Goal: Task Accomplishment & Management: Use online tool/utility

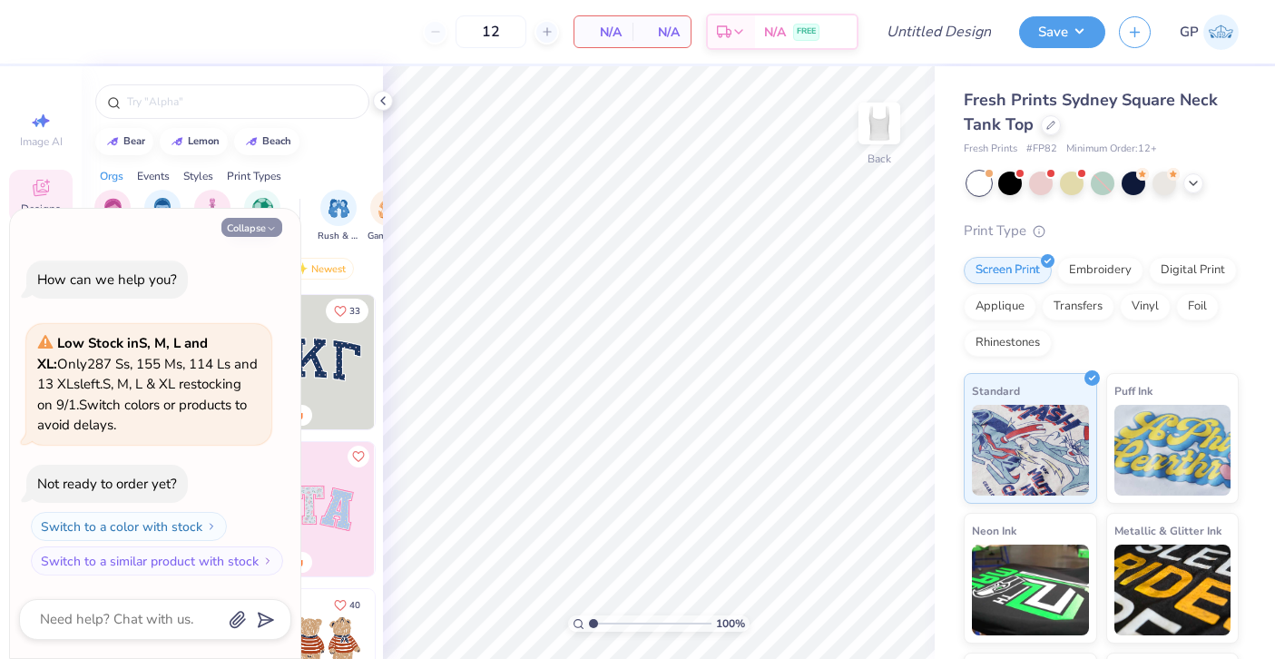
click at [244, 224] on button "Collapse" at bounding box center [251, 227] width 61 height 19
type textarea "x"
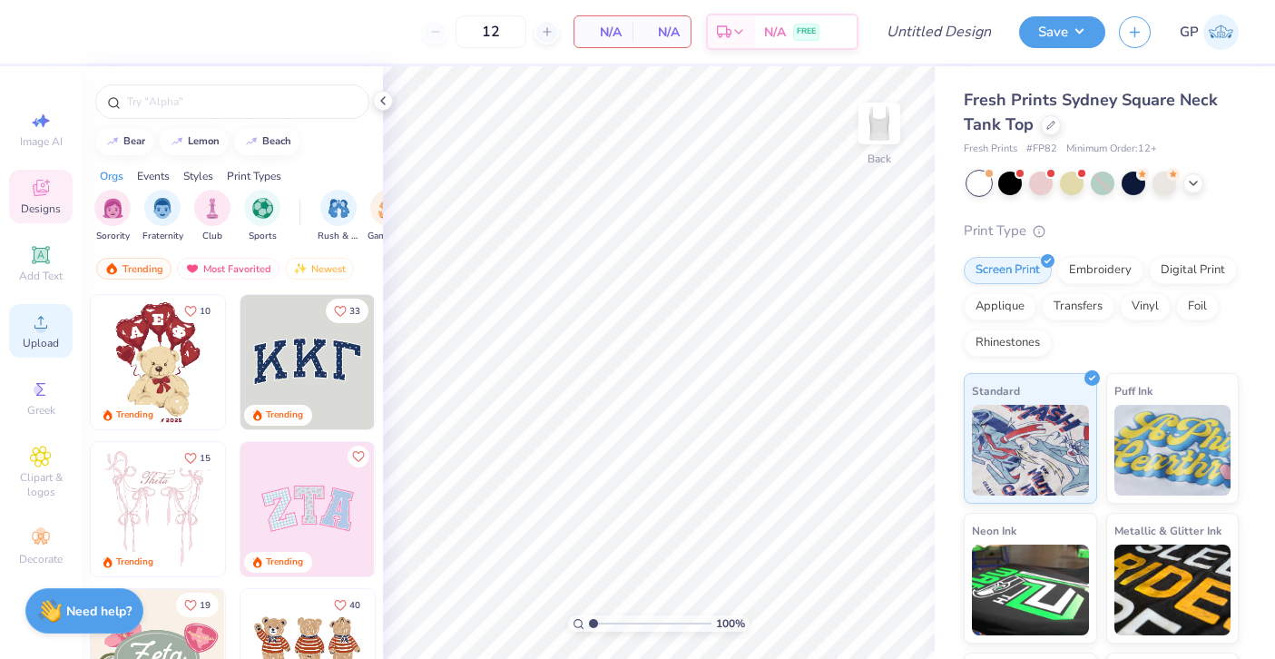
click at [40, 329] on circle at bounding box center [40, 328] width 10 height 10
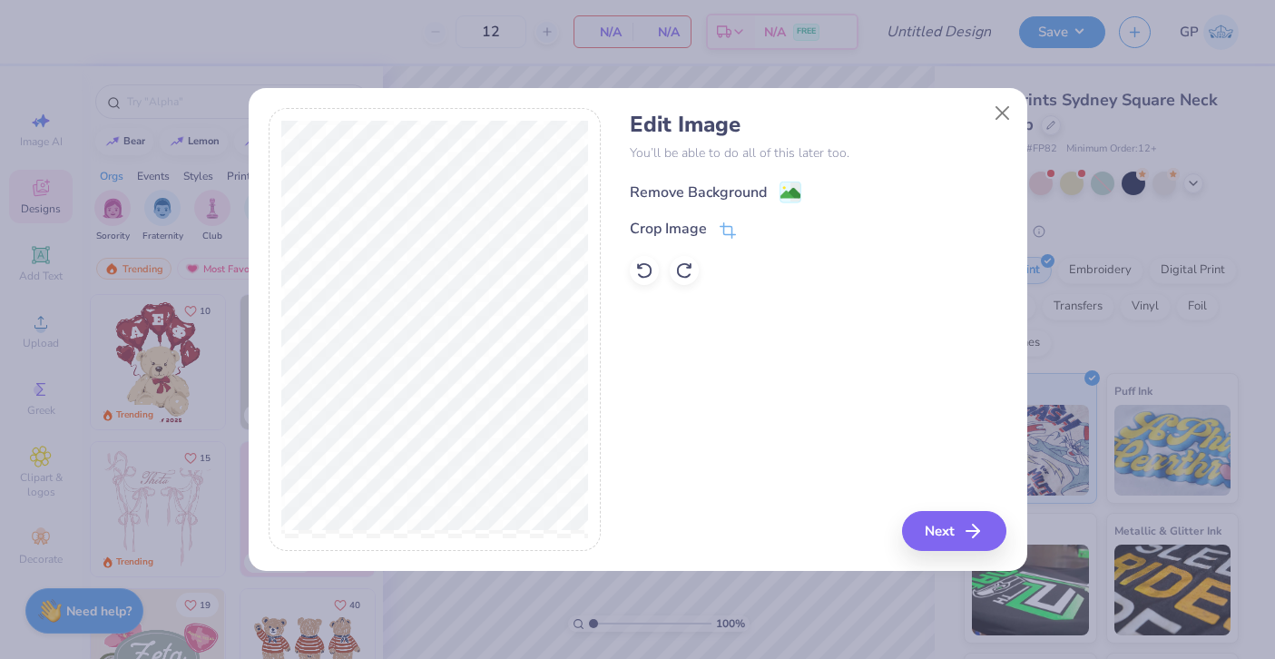
click at [781, 193] on image at bounding box center [790, 193] width 20 height 20
click at [736, 230] on div "Crop Image" at bounding box center [818, 229] width 377 height 22
click at [716, 230] on div "Crop Image" at bounding box center [683, 231] width 106 height 22
click at [619, 533] on div "Edit Image You’ll be able to do all of this later too. Remove Background Crop I…" at bounding box center [638, 329] width 738 height 443
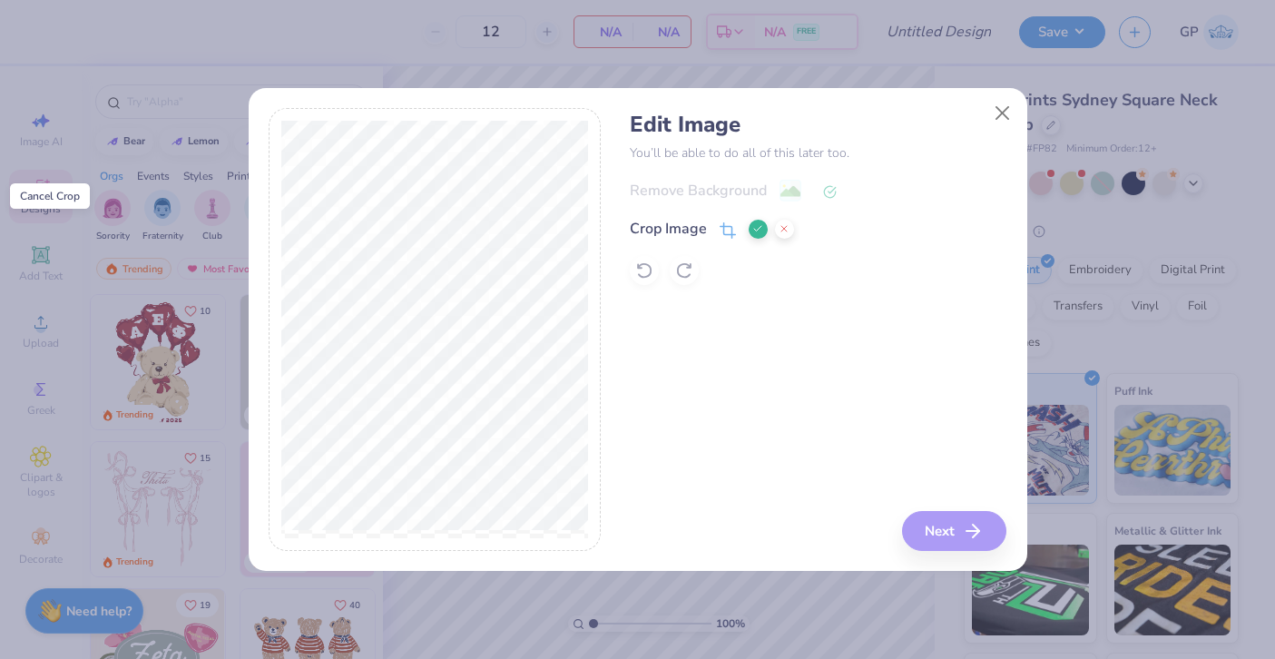
click at [789, 230] on button at bounding box center [784, 229] width 19 height 19
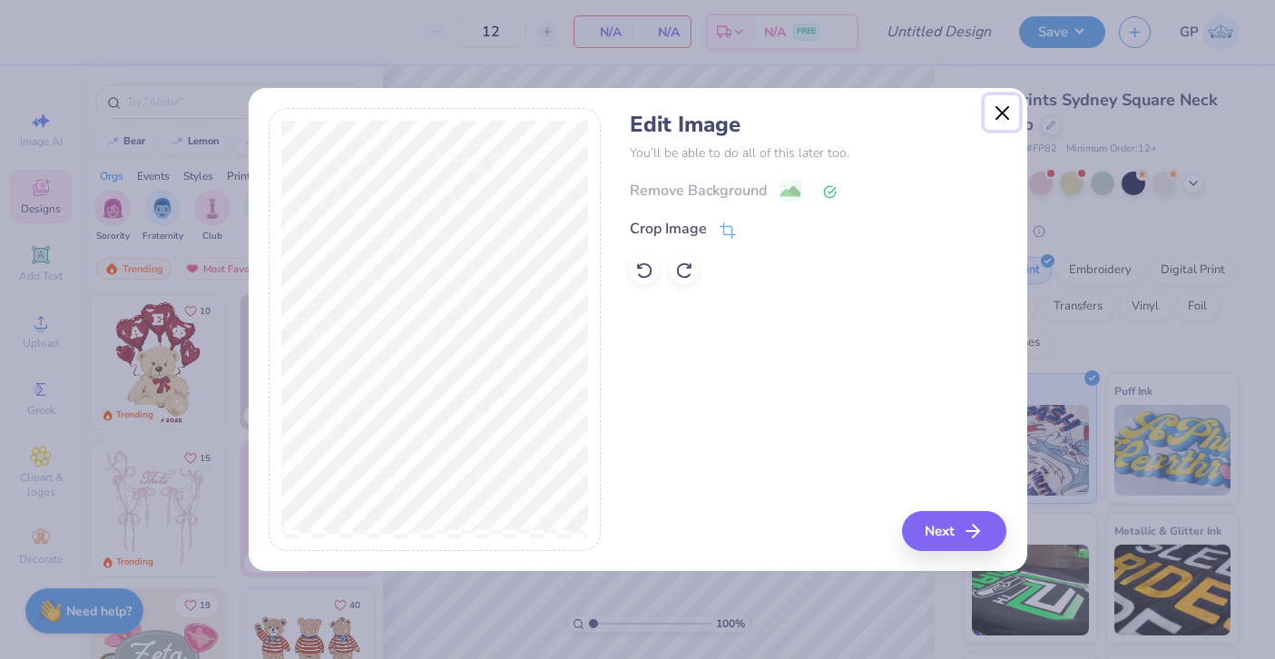
click at [1012, 114] on button "Close" at bounding box center [1002, 112] width 34 height 34
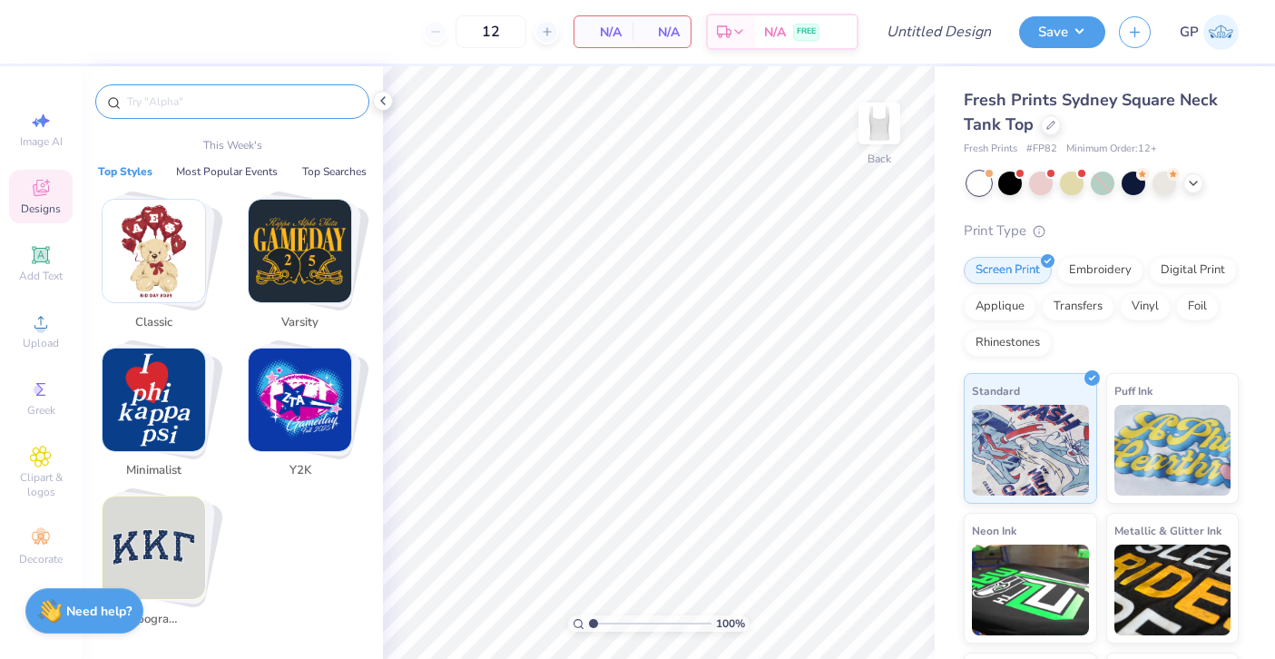
click at [182, 96] on input "text" at bounding box center [241, 102] width 232 height 18
type input "x"
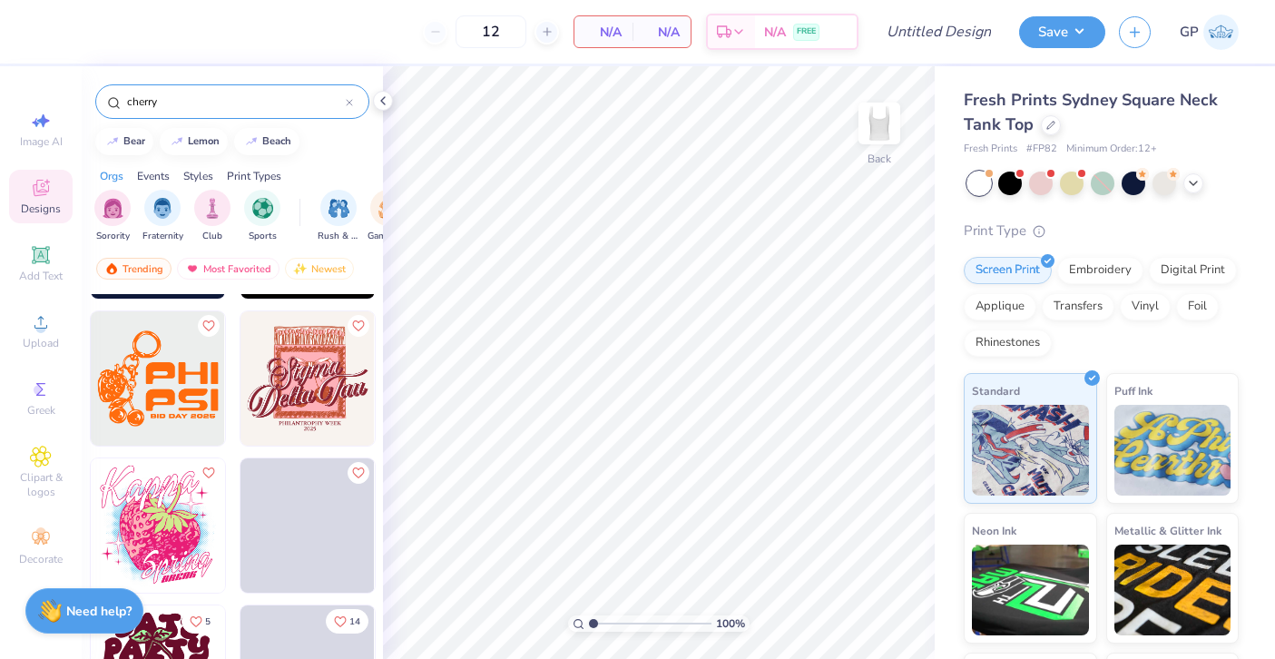
scroll to position [3956, 0]
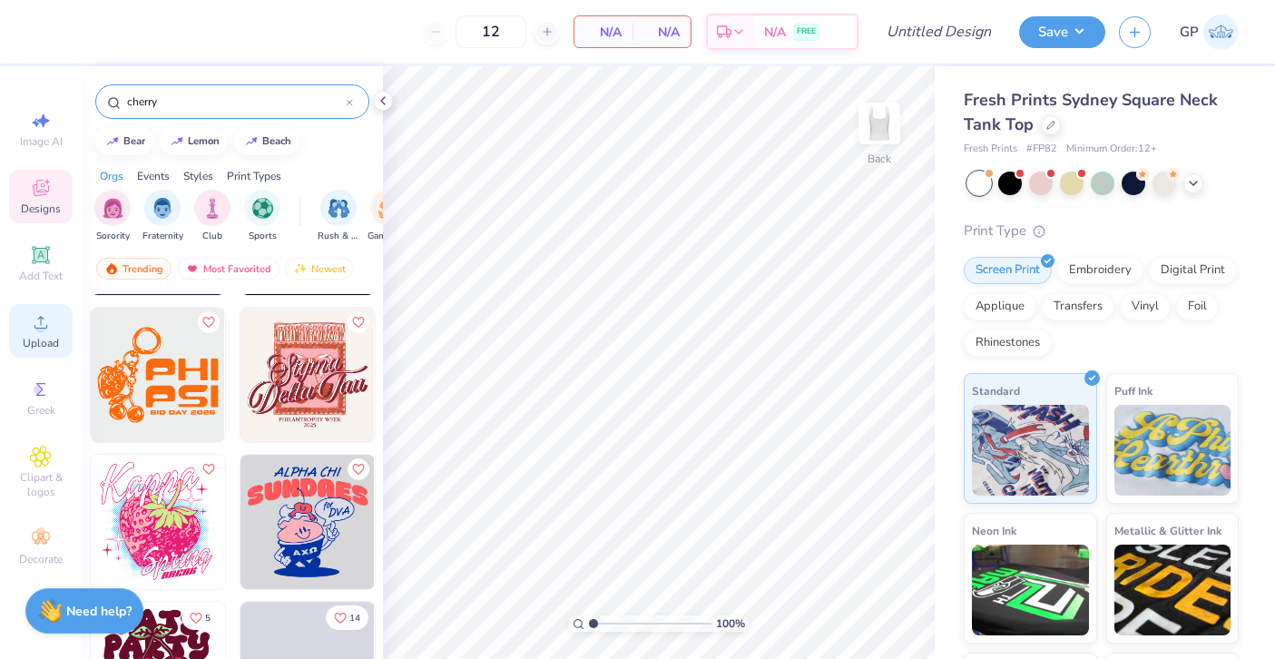
click at [39, 331] on circle at bounding box center [40, 328] width 10 height 10
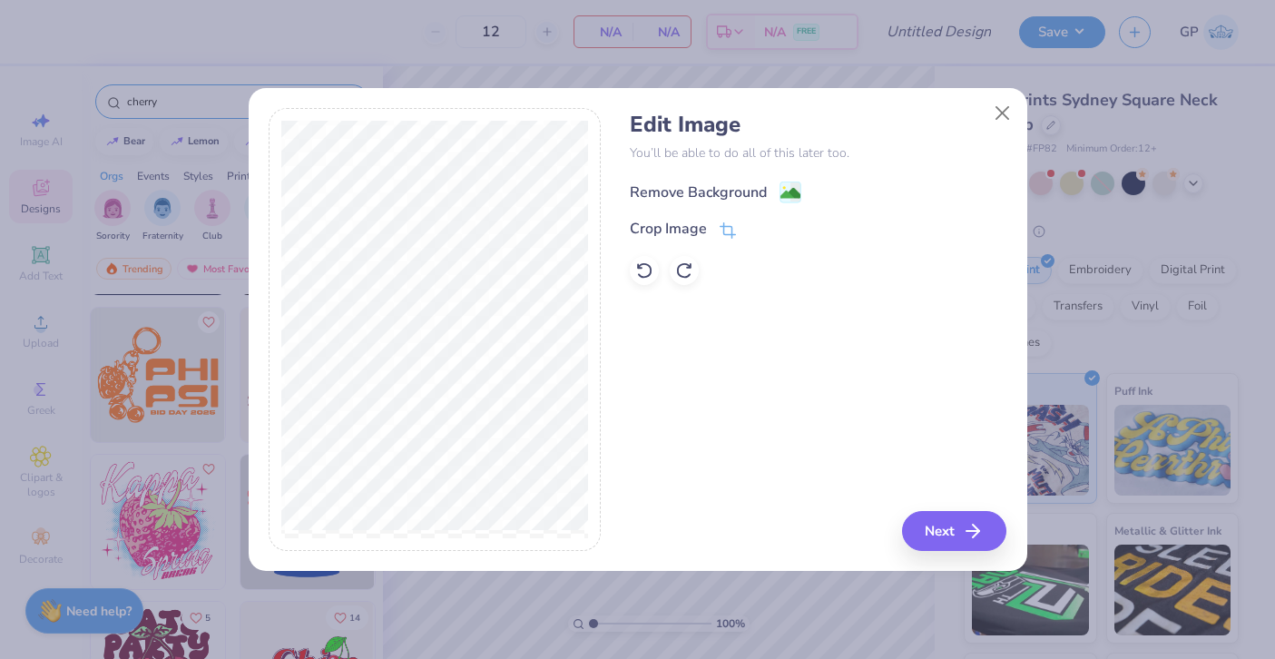
click at [789, 192] on image at bounding box center [790, 193] width 20 height 20
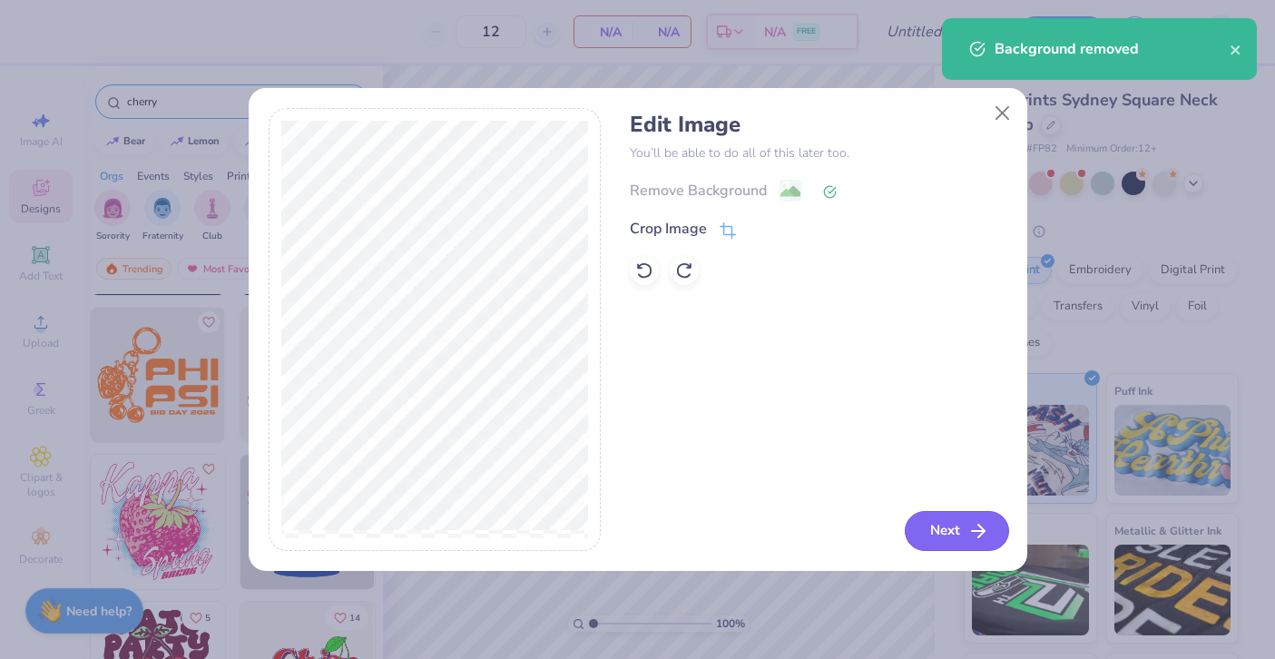
click at [963, 521] on button "Next" at bounding box center [957, 531] width 104 height 40
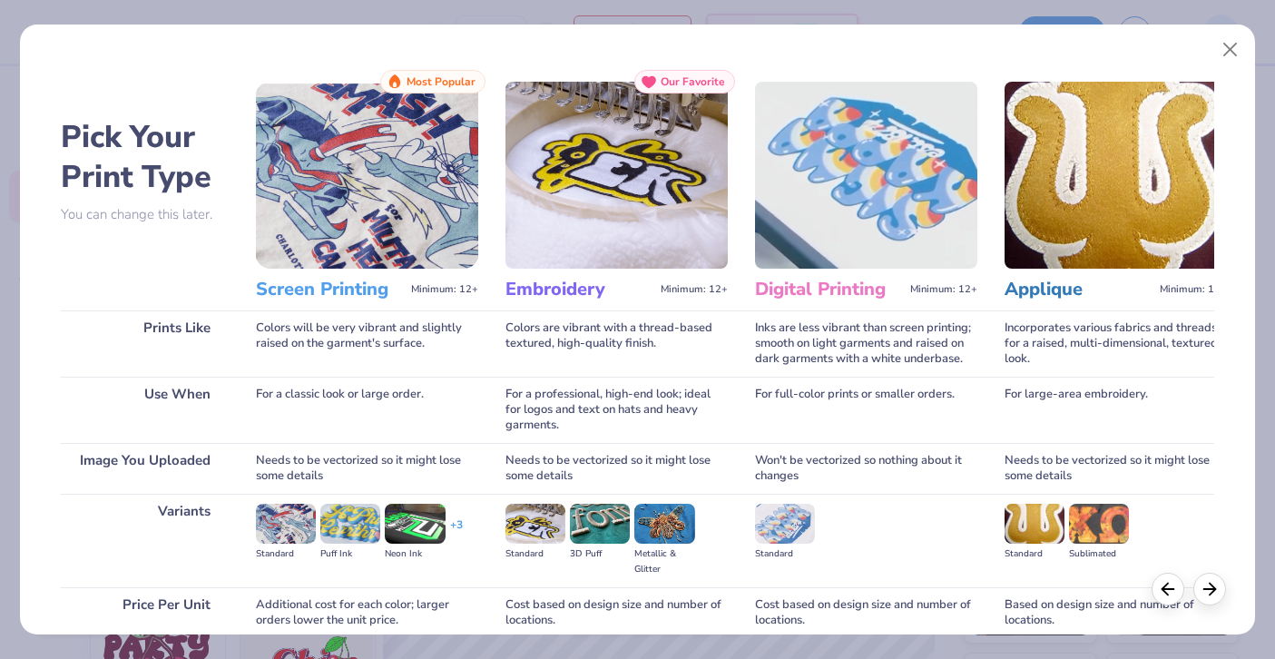
scroll to position [155, 0]
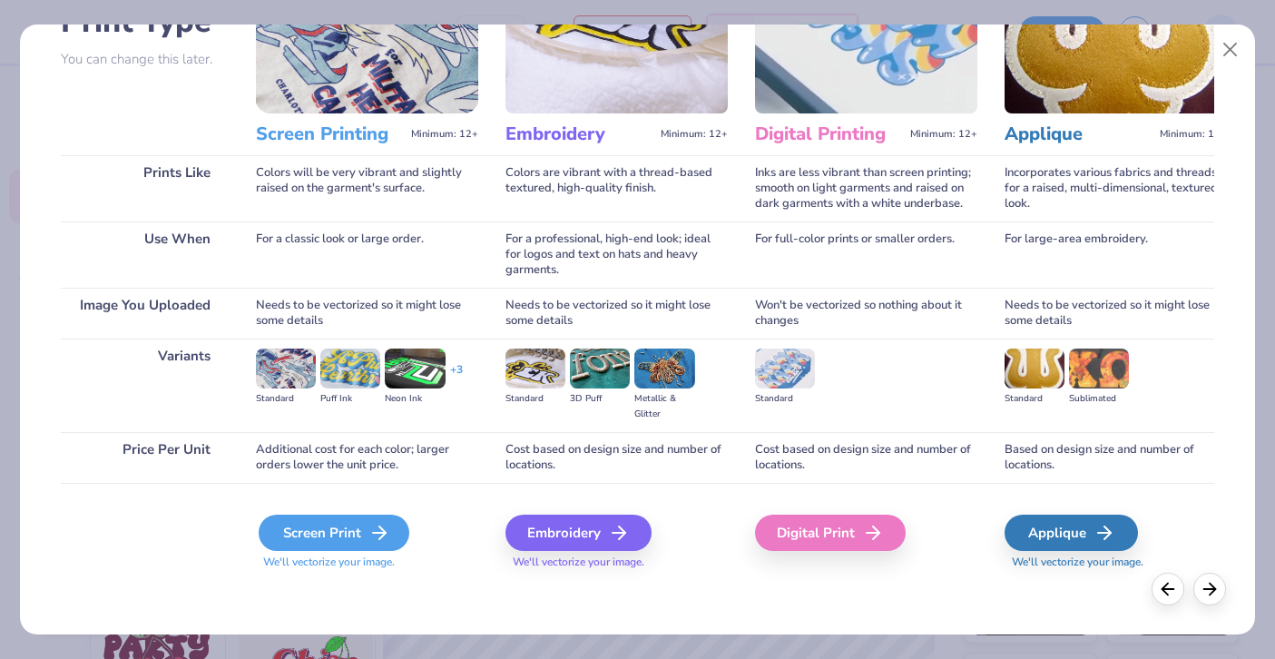
click at [342, 518] on div "Screen Print" at bounding box center [334, 533] width 151 height 36
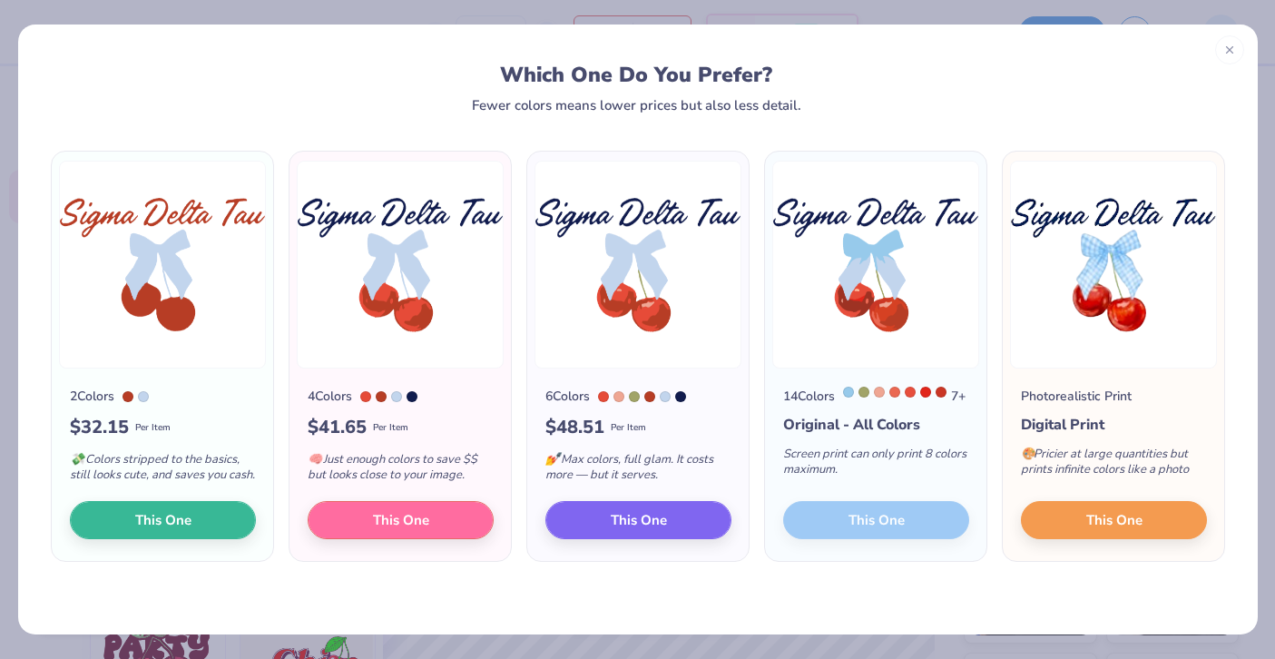
scroll to position [4, 0]
click at [1231, 46] on icon at bounding box center [1229, 46] width 13 height 13
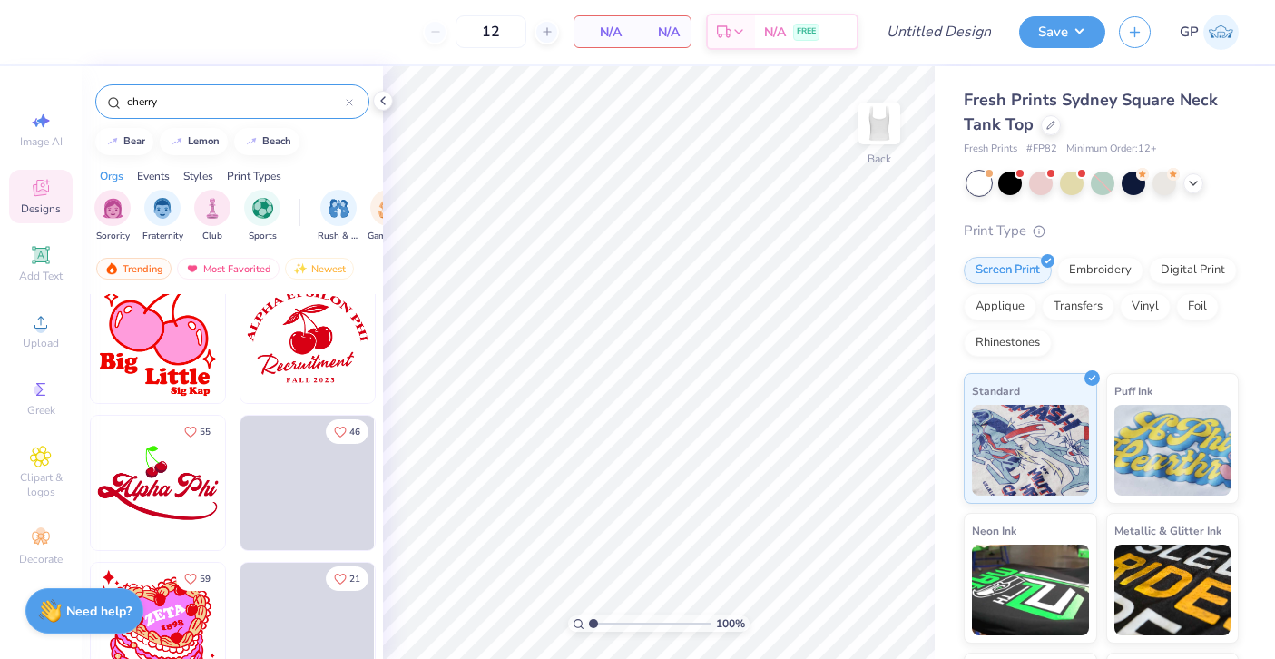
scroll to position [10277, 0]
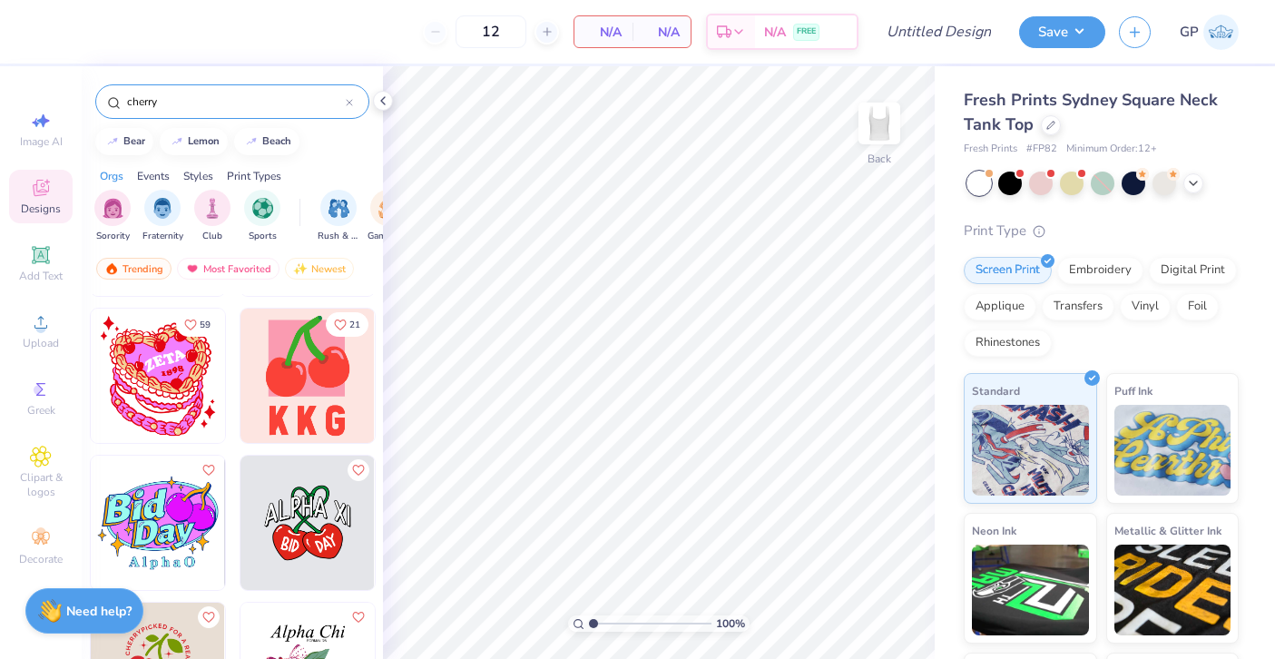
click at [202, 116] on div "cherry" at bounding box center [232, 101] width 274 height 34
click at [195, 103] on input "cherry" at bounding box center [235, 102] width 221 height 18
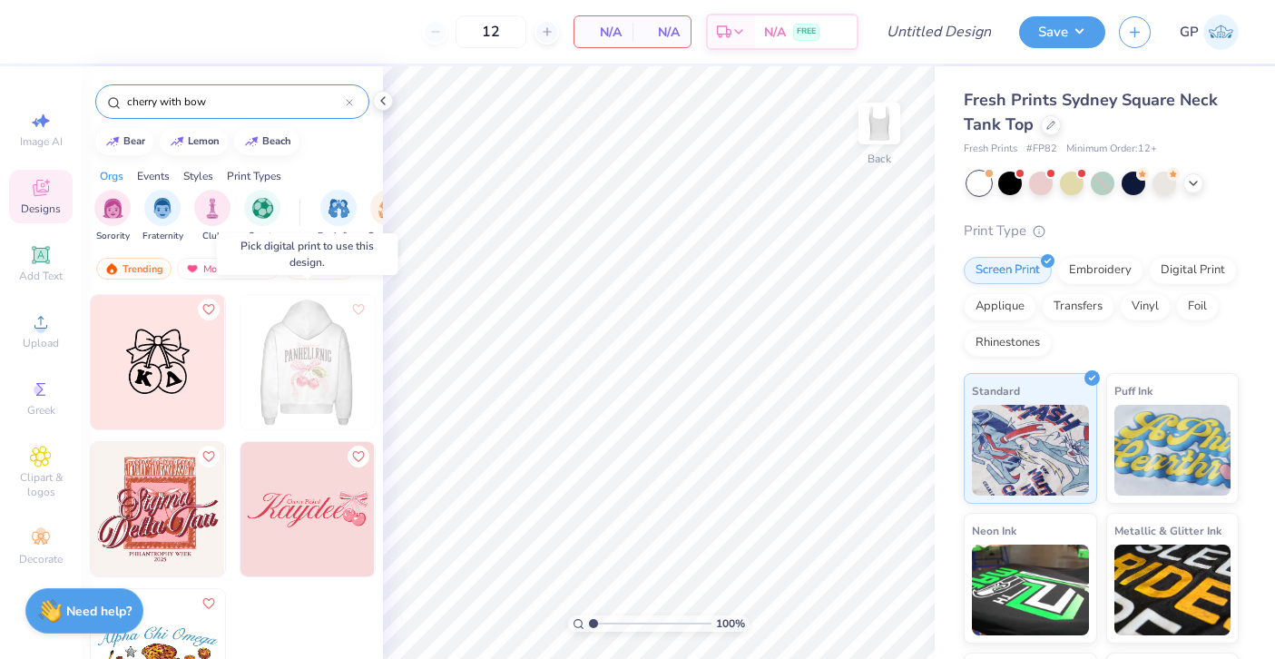
scroll to position [8, 0]
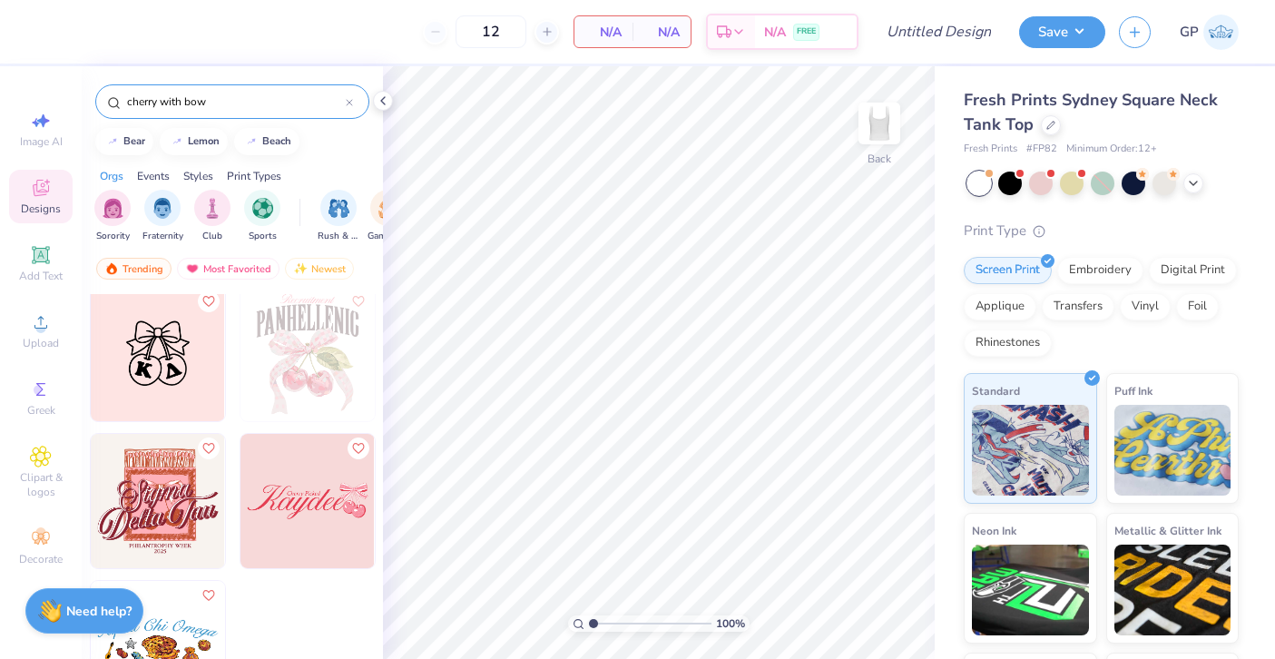
click at [194, 98] on input "cherry with bow" at bounding box center [235, 102] width 221 height 18
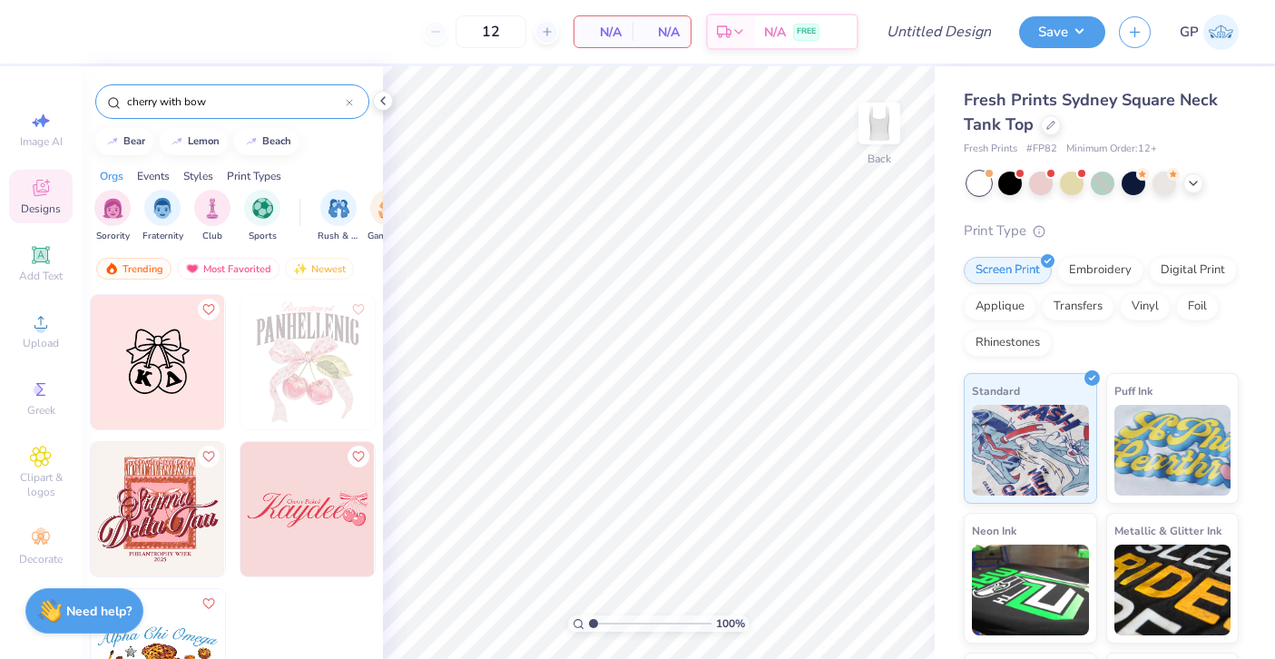
click at [194, 98] on input "cherry with bow" at bounding box center [235, 102] width 221 height 18
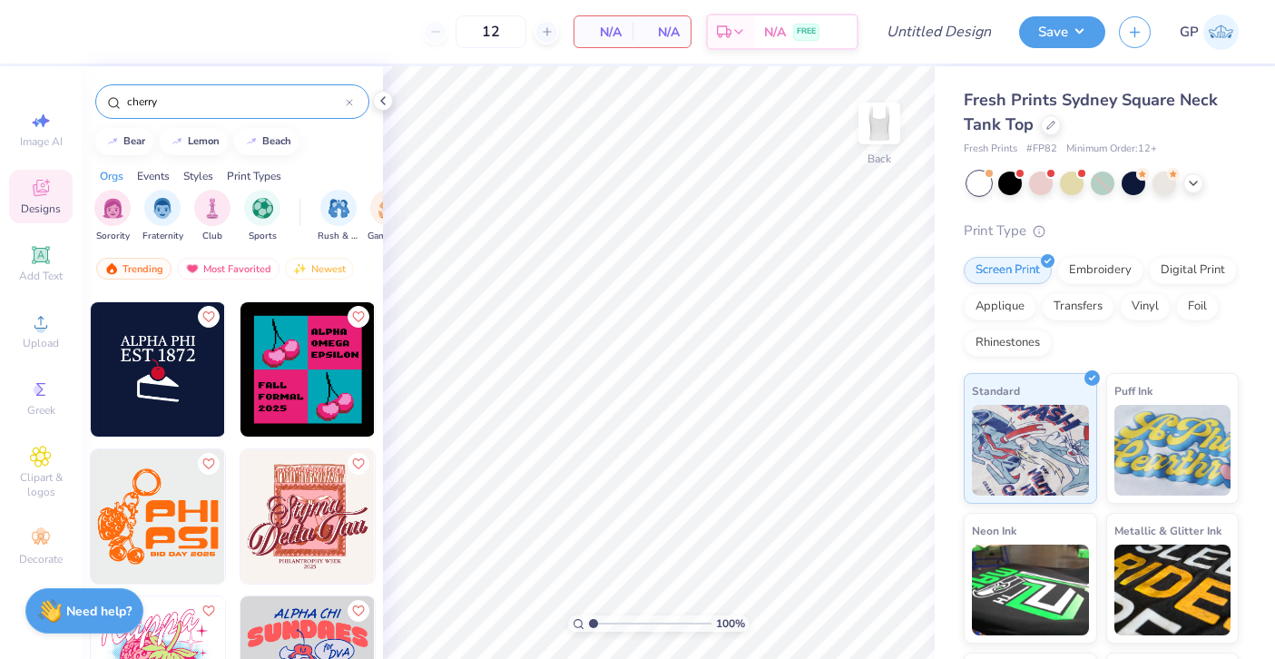
scroll to position [3869, 0]
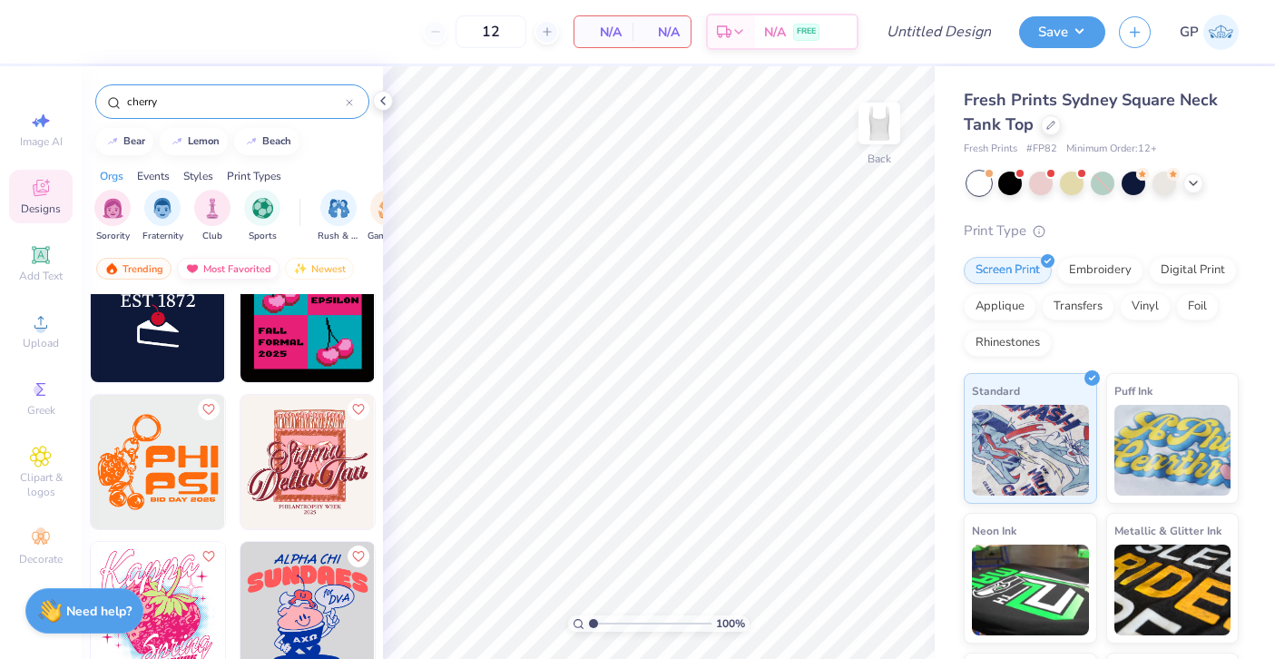
type input "cherry"
click at [231, 271] on div "Most Favorited" at bounding box center [228, 269] width 103 height 22
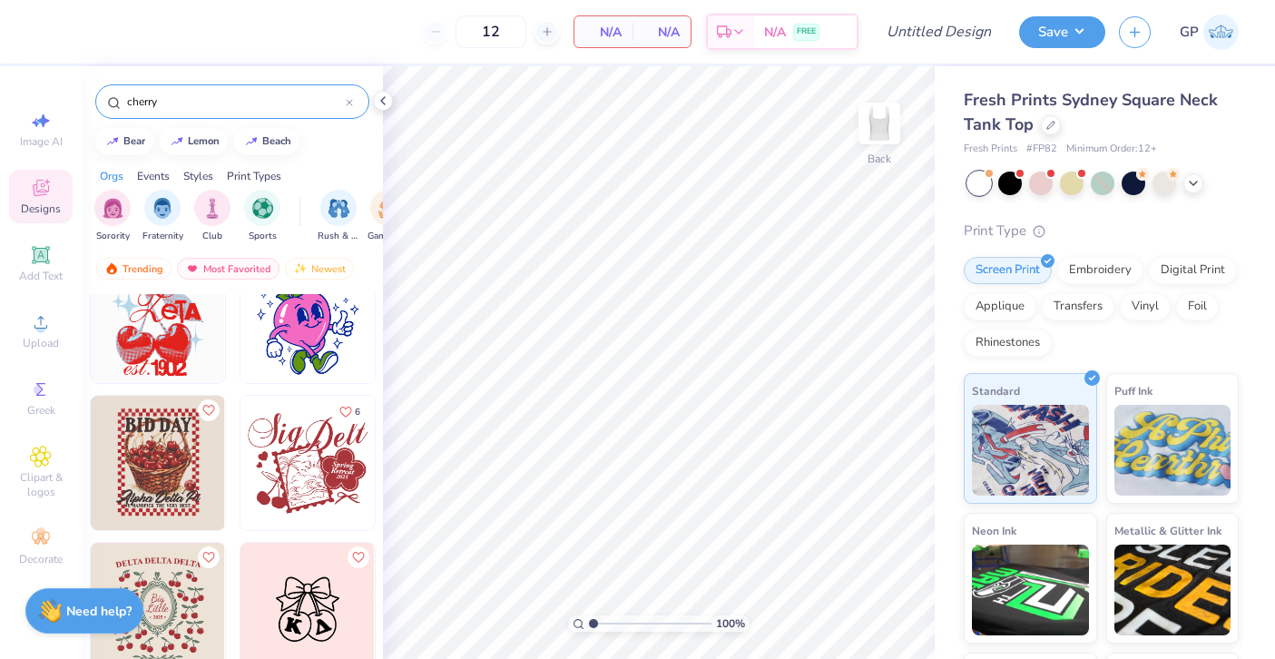
scroll to position [201, 0]
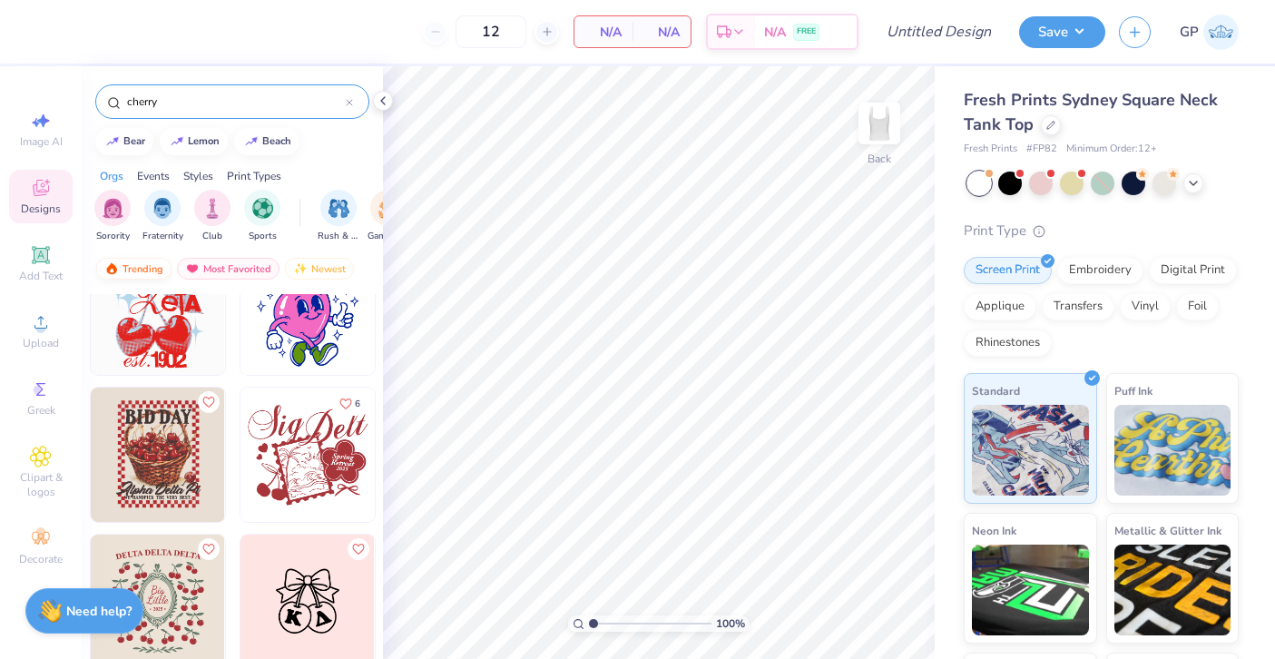
click at [125, 264] on div "Trending" at bounding box center [133, 269] width 75 height 22
click at [126, 275] on div "Trending" at bounding box center [133, 269] width 75 height 22
click at [220, 267] on div "Most Favorited" at bounding box center [228, 269] width 103 height 22
click at [139, 268] on div "Trending" at bounding box center [133, 269] width 75 height 22
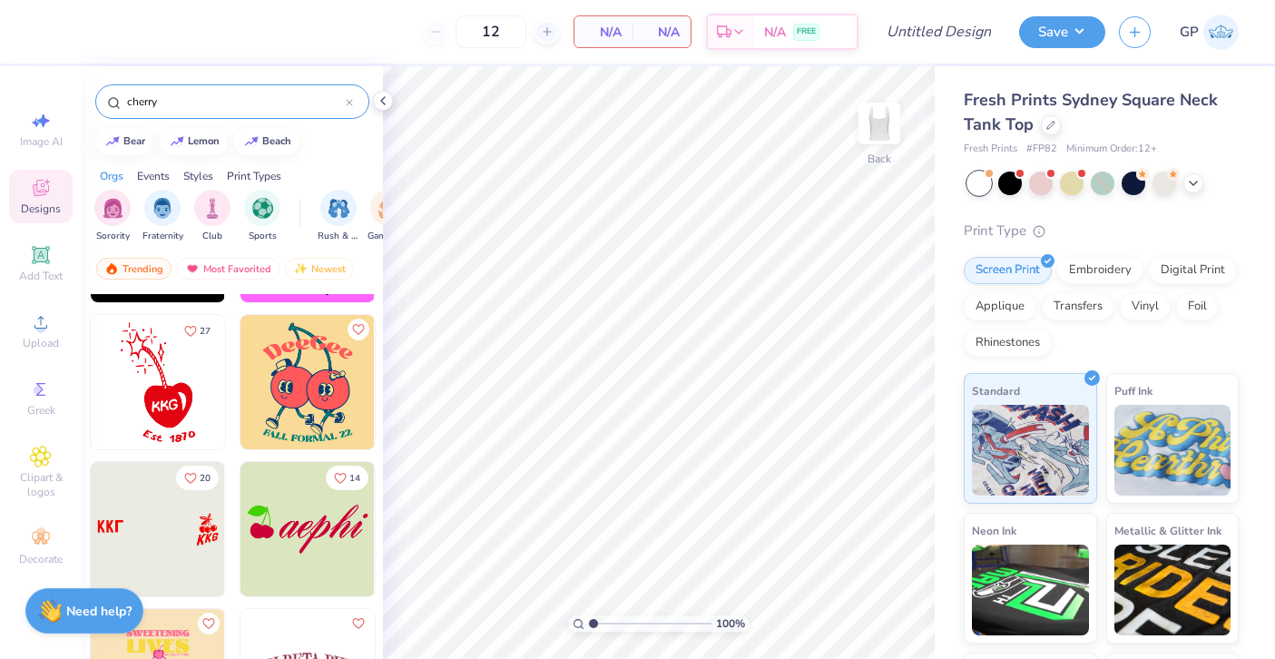
scroll to position [3646, 0]
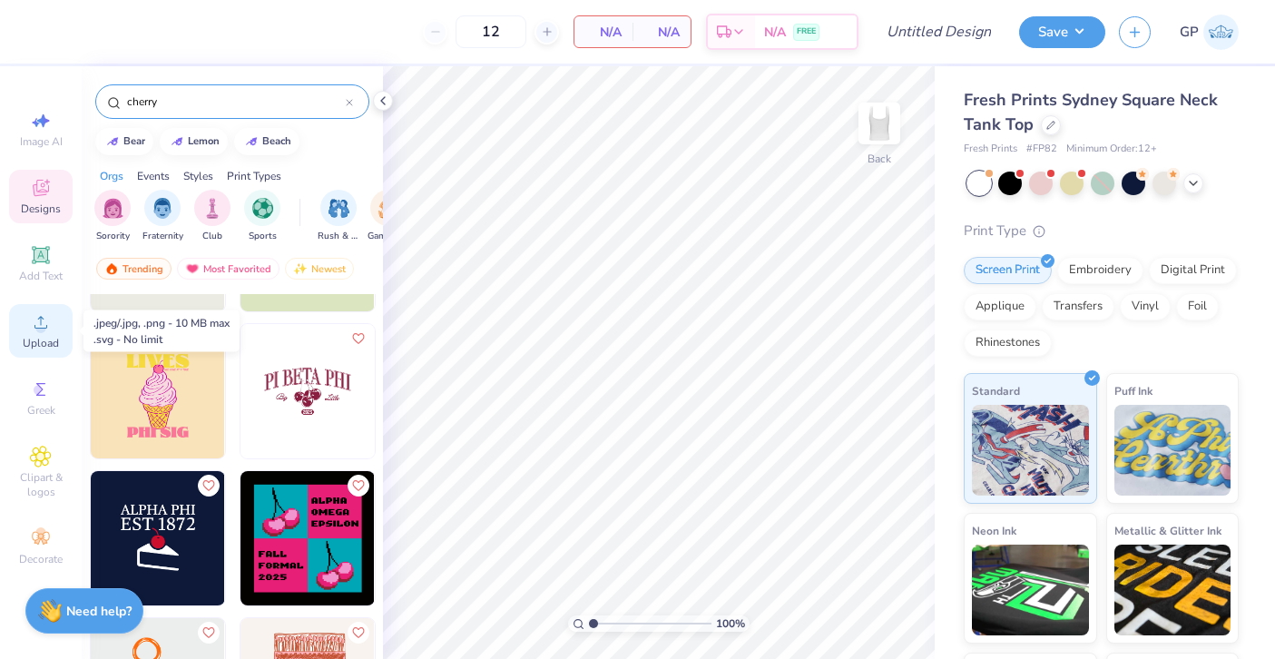
click at [26, 319] on div "Upload" at bounding box center [41, 331] width 64 height 54
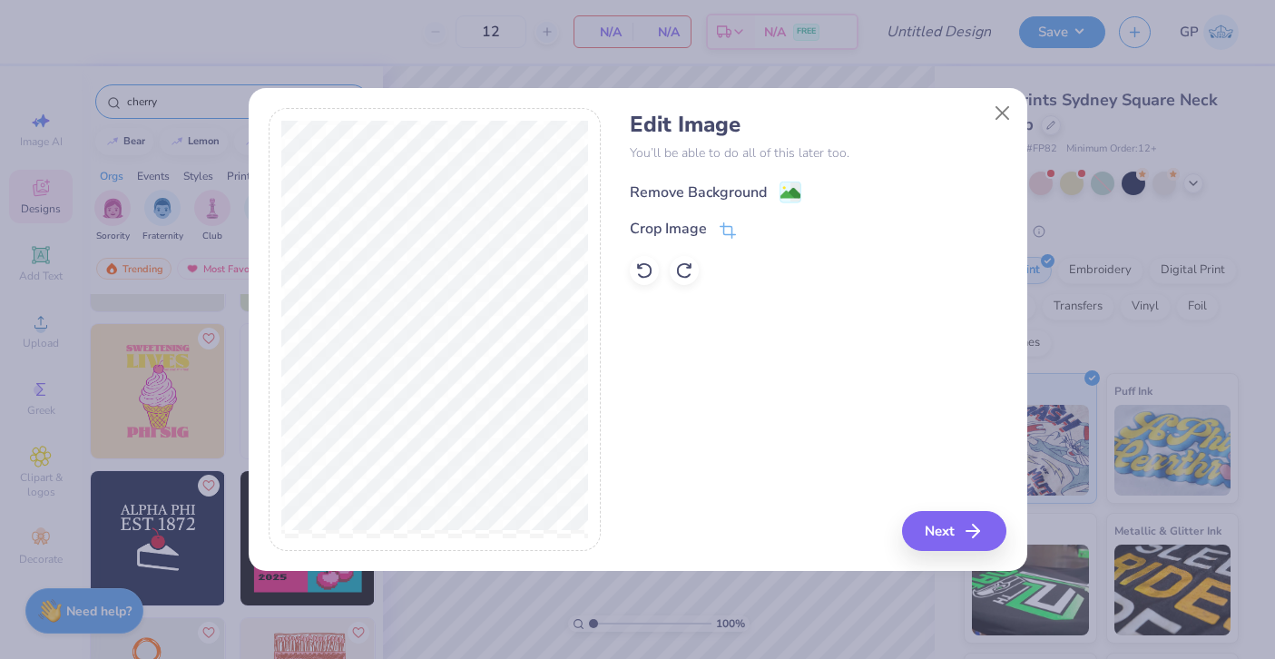
click at [781, 191] on image at bounding box center [790, 193] width 20 height 20
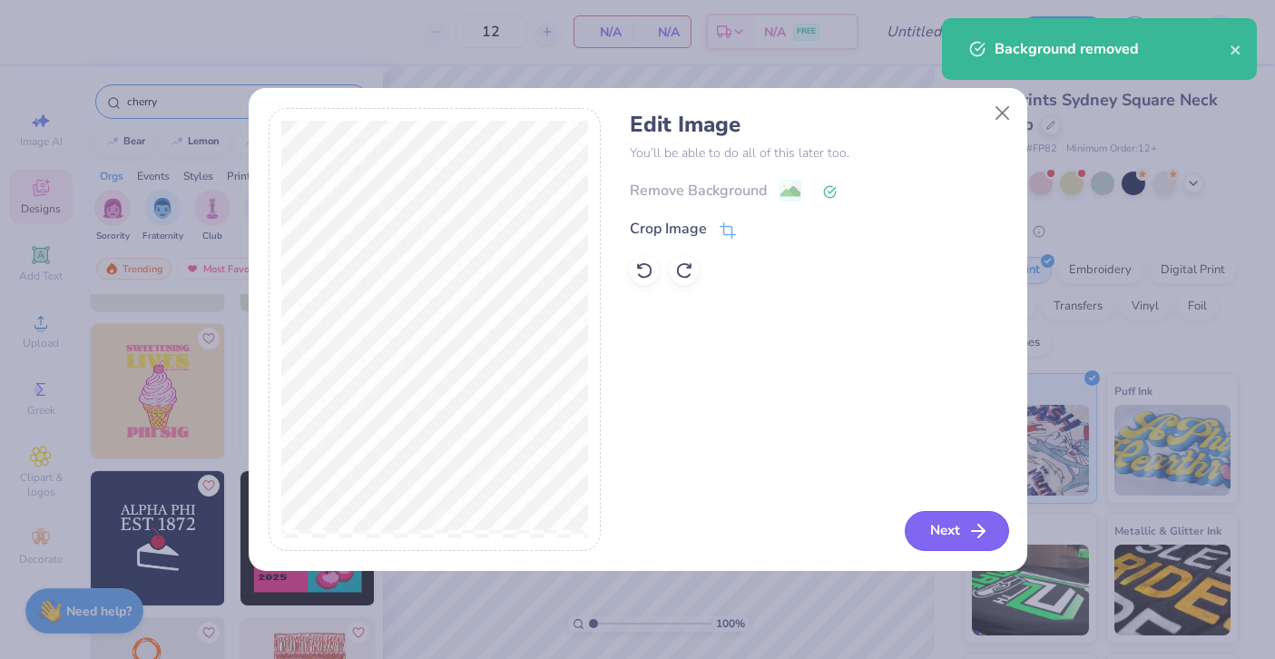
click at [926, 524] on button "Next" at bounding box center [957, 531] width 104 height 40
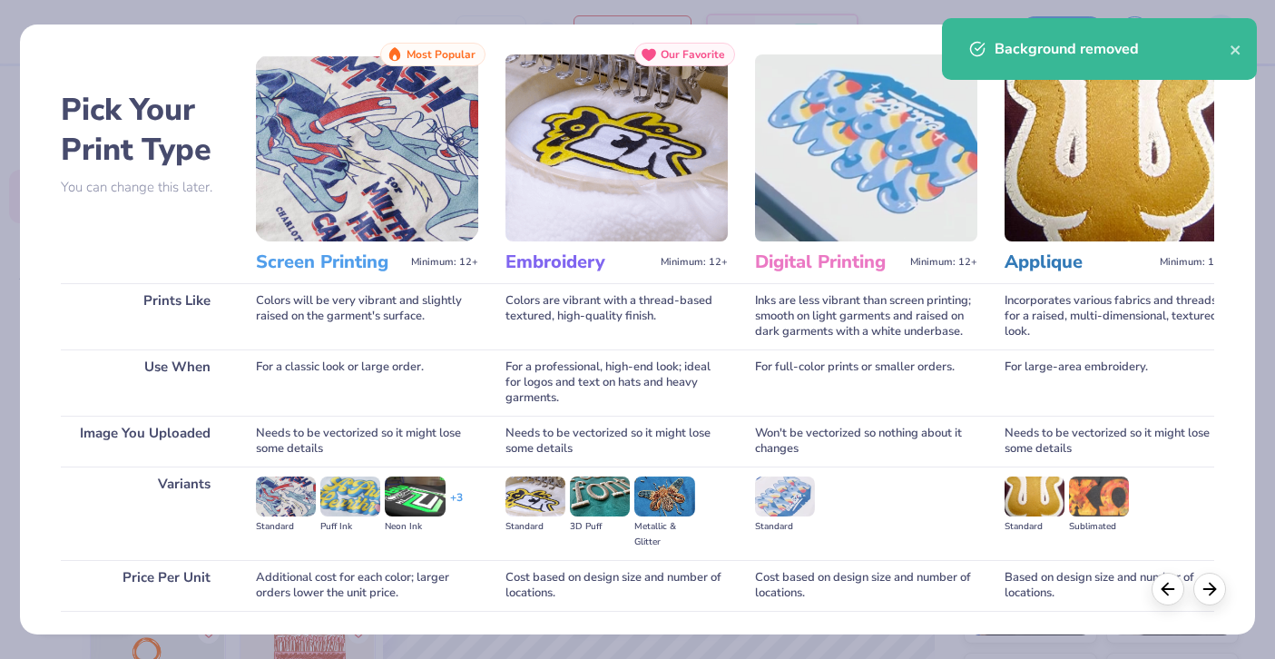
scroll to position [155, 0]
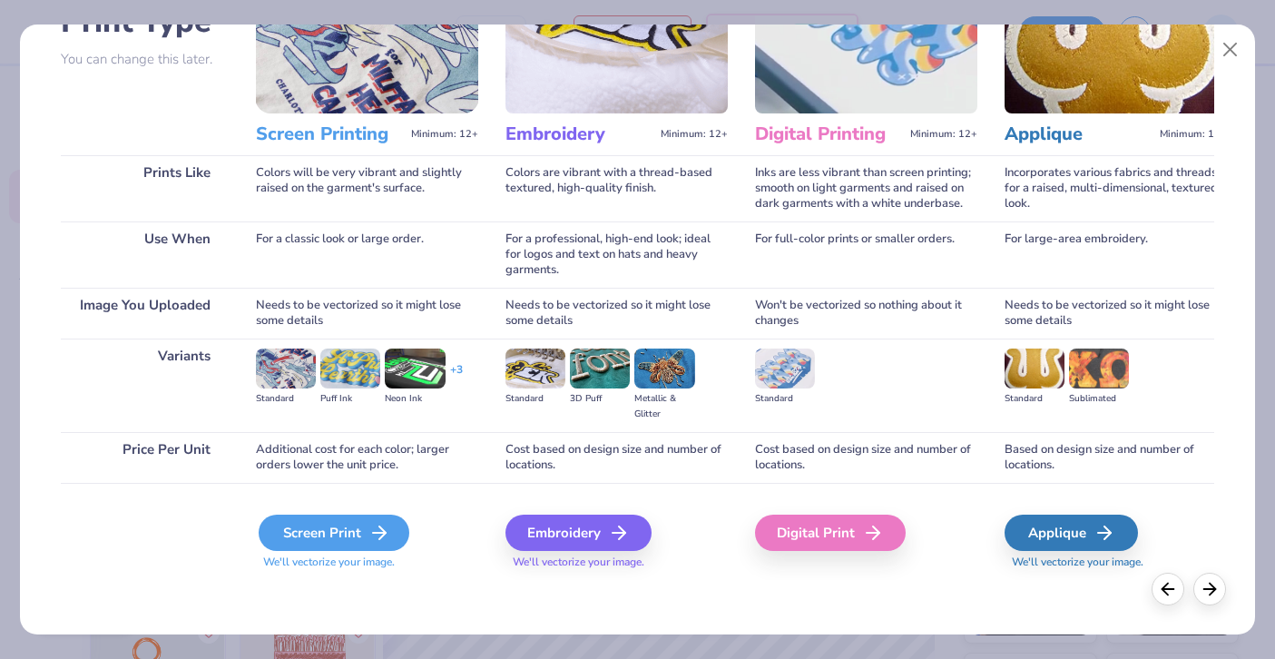
click at [309, 524] on div "Screen Print" at bounding box center [334, 533] width 151 height 36
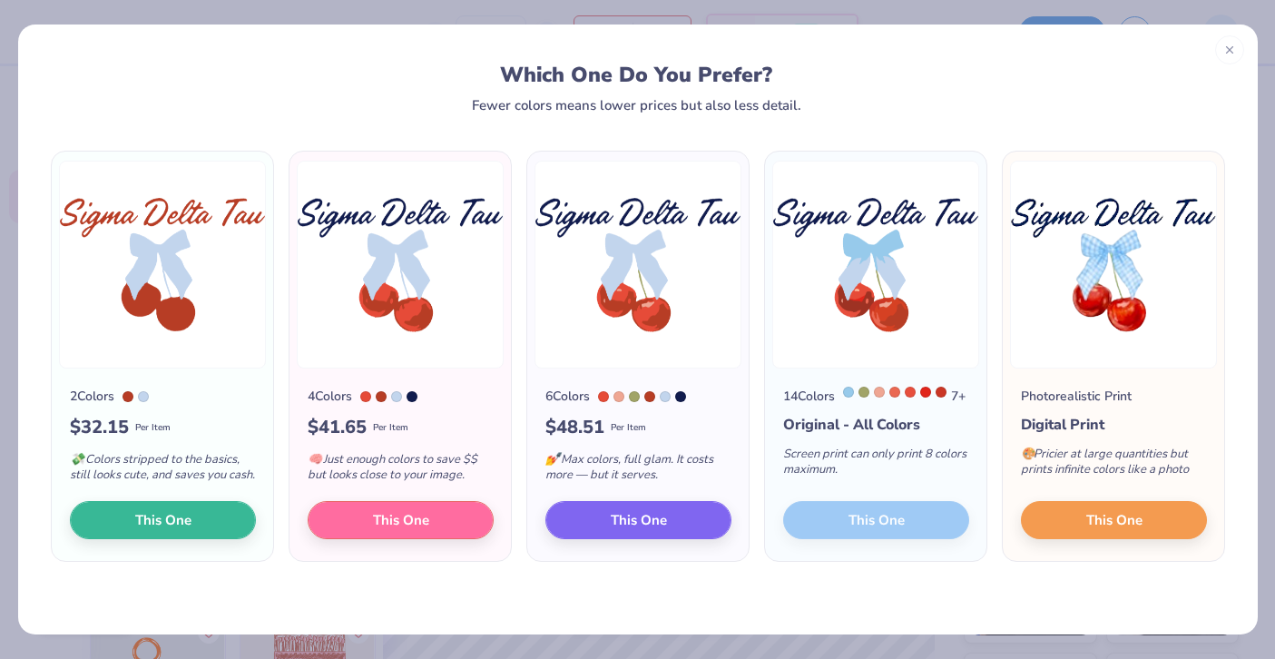
scroll to position [4, 0]
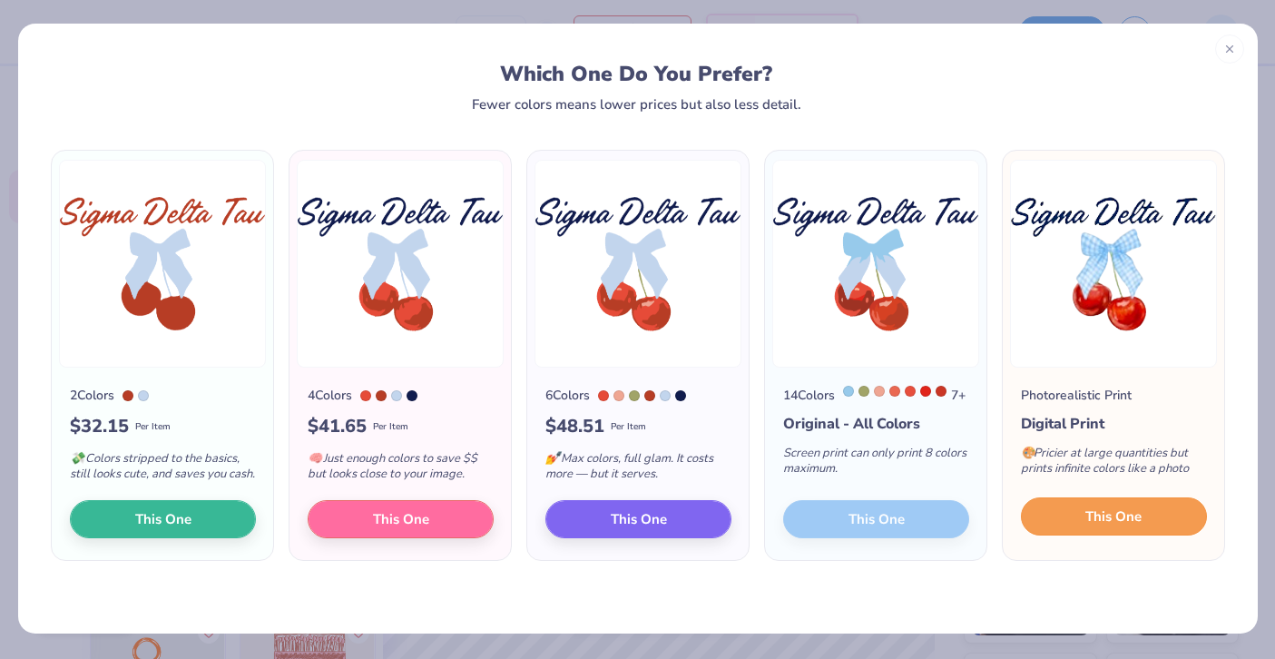
click at [1068, 530] on button "This One" at bounding box center [1114, 516] width 186 height 38
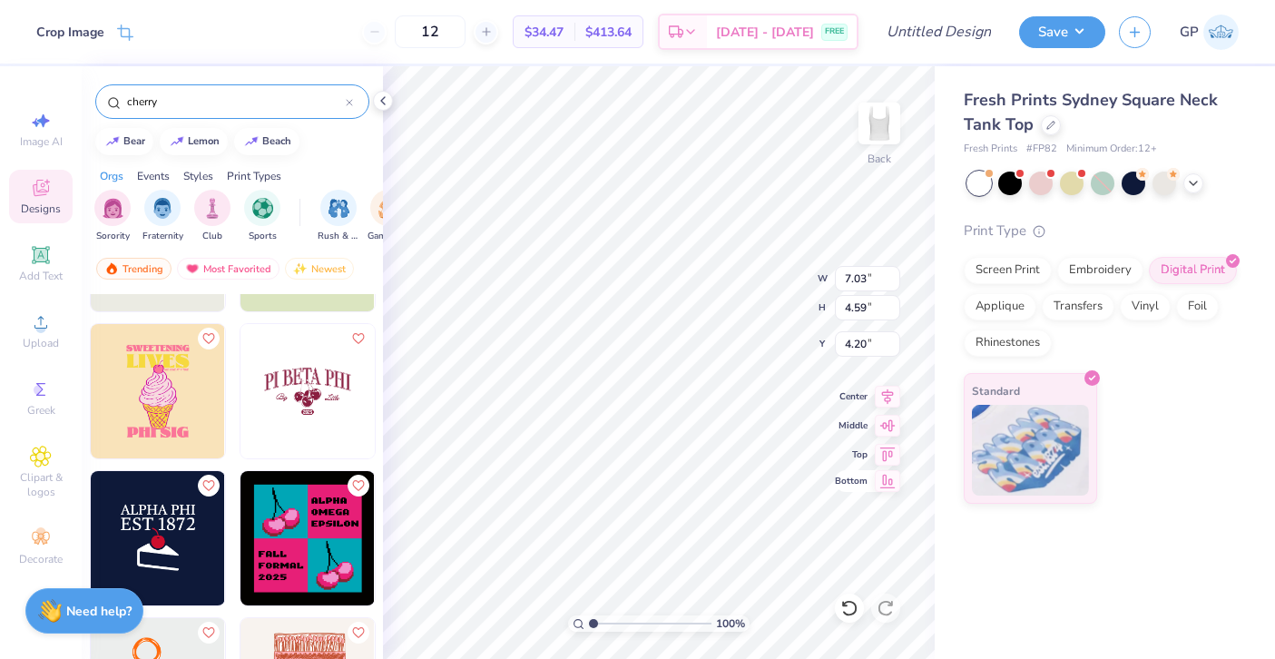
type input "1.31"
click at [70, 601] on strong "Need help?" at bounding box center [98, 608] width 65 height 17
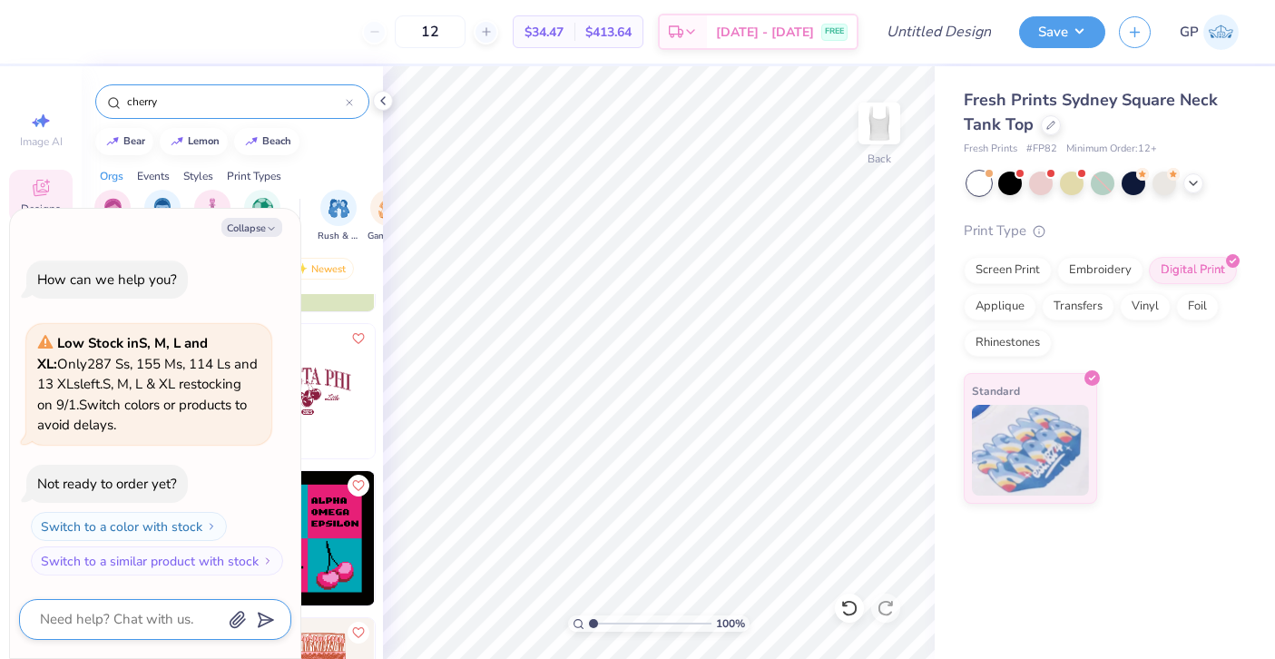
click at [98, 614] on textarea at bounding box center [130, 619] width 184 height 25
type textarea "x"
type textarea "c"
type textarea "x"
type textarea "ca"
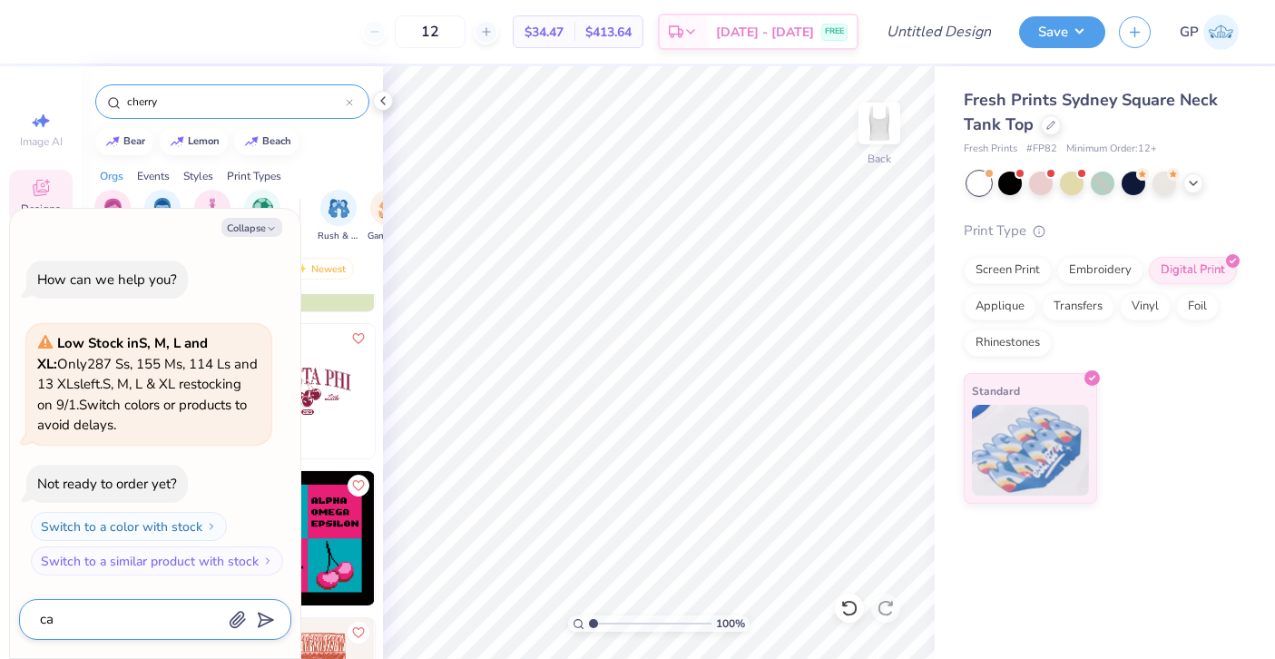
type textarea "x"
type textarea "can"
type textarea "x"
type textarea "can"
type textarea "x"
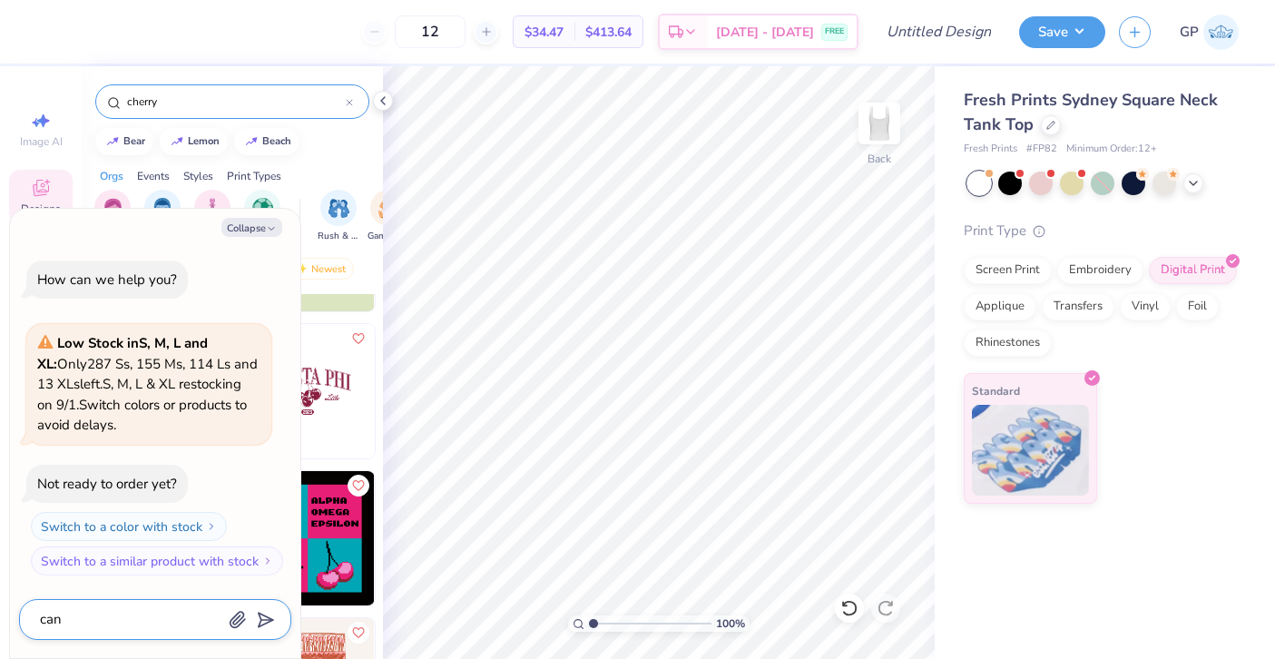
type textarea "can w"
type textarea "x"
type textarea "can we"
type textarea "x"
type textarea "can we"
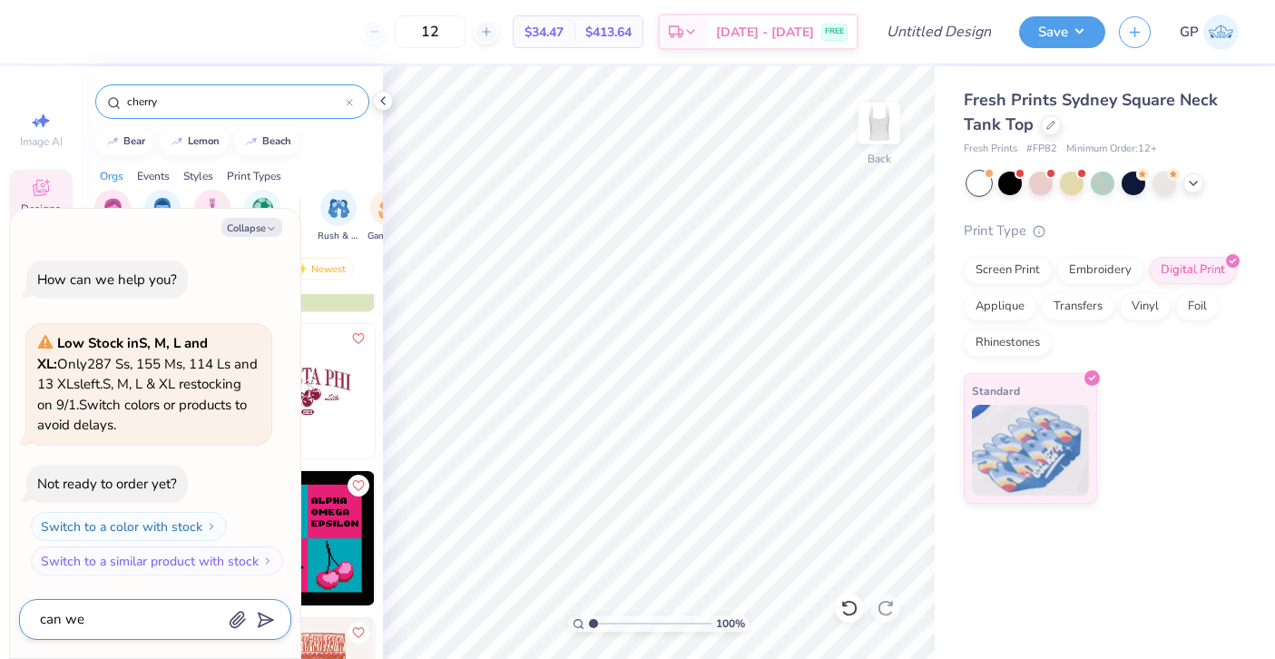
type textarea "x"
type textarea "can we m"
type textarea "x"
type textarea "can we ma"
type textarea "x"
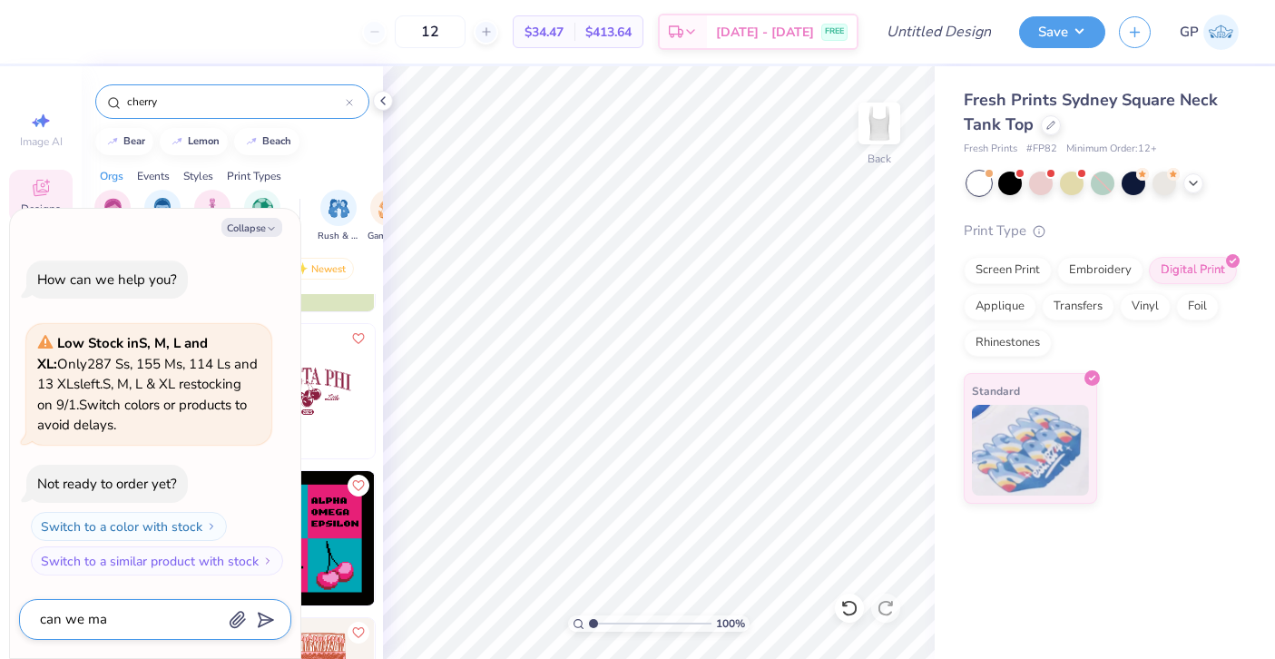
type textarea "can we mak"
type textarea "x"
type textarea "can we make"
type textarea "x"
type textarea "can we make"
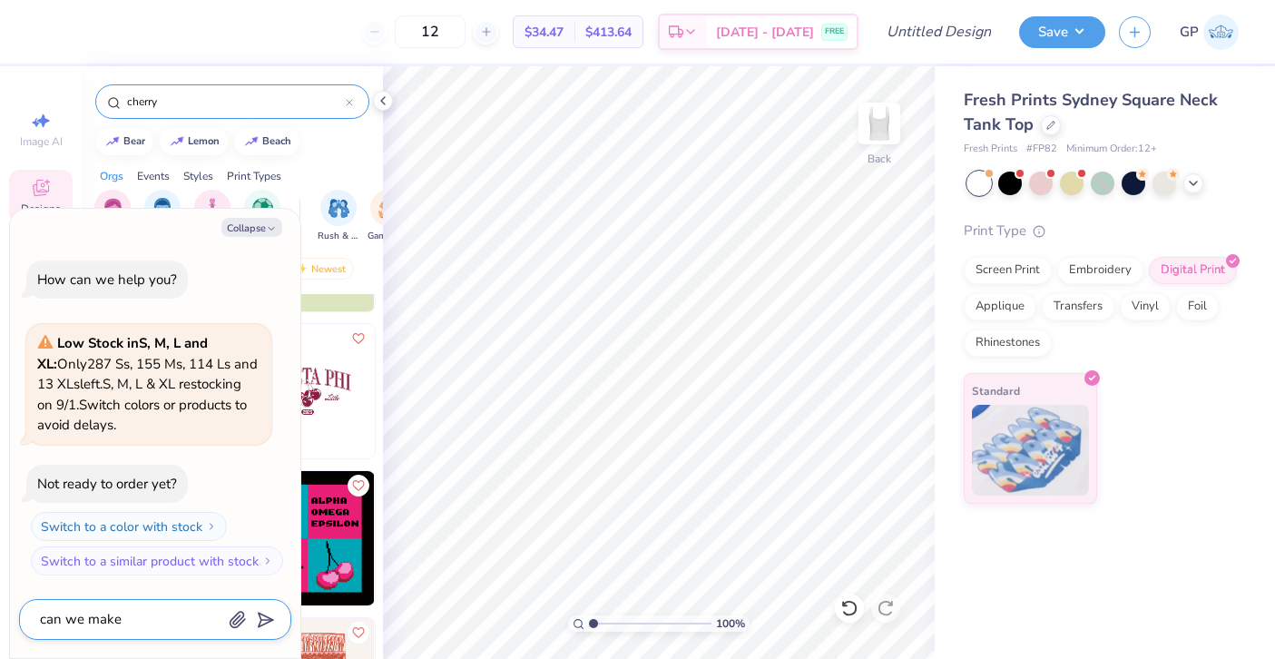
type textarea "x"
type textarea "can we make t"
type textarea "x"
type textarea "can we make th"
type textarea "x"
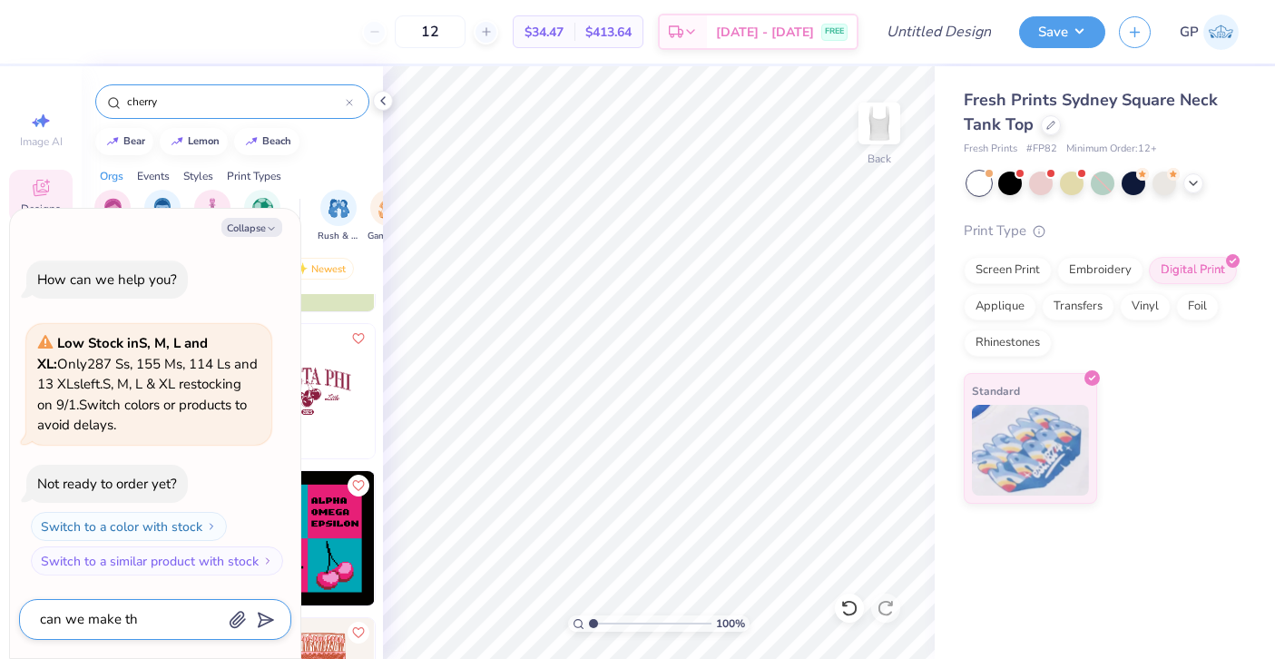
type textarea "can we make the"
type textarea "x"
type textarea "can we make the"
type textarea "x"
type textarea "can we make the i"
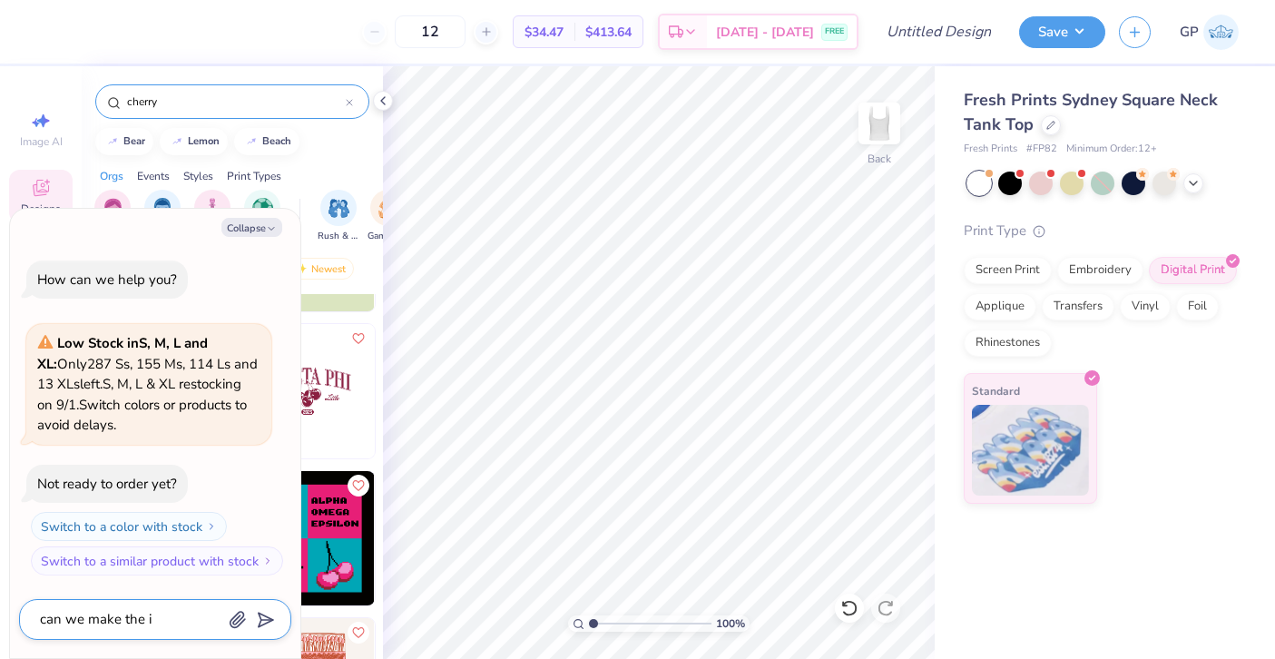
type textarea "x"
type textarea "can we make the im"
type textarea "x"
type textarea "can we make the ima"
type textarea "x"
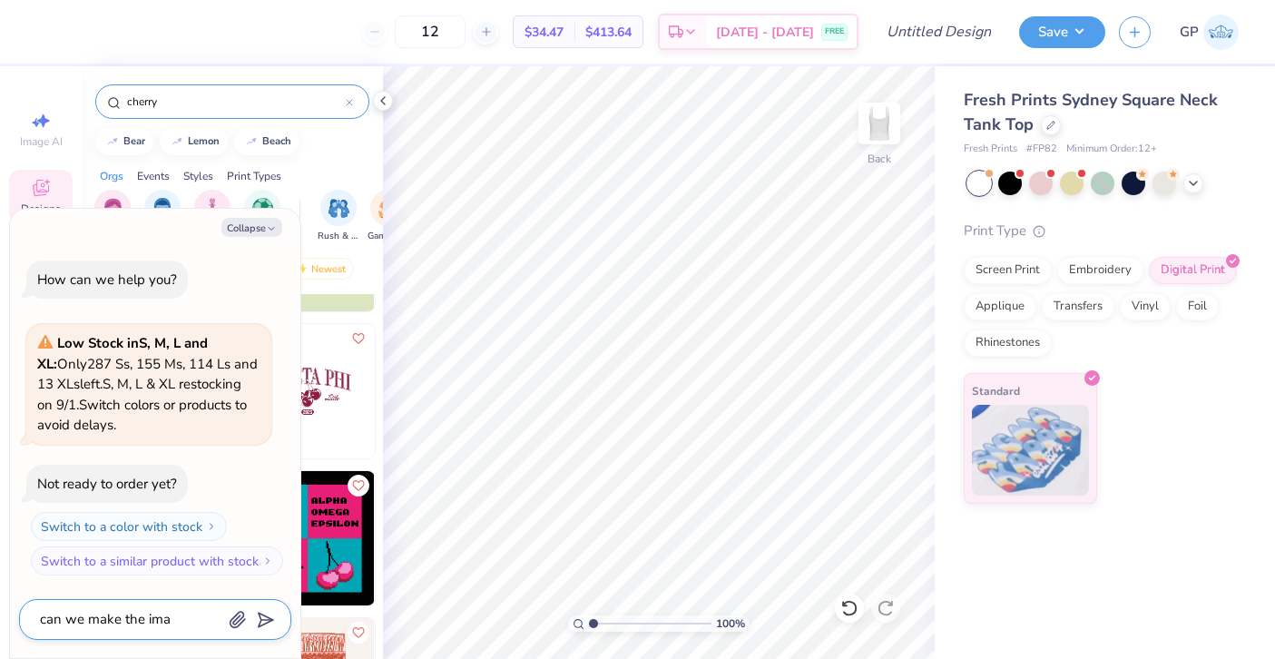
type textarea "can we make the imag"
type textarea "x"
type textarea "can we make the image"
type textarea "x"
type textarea "can we make the image"
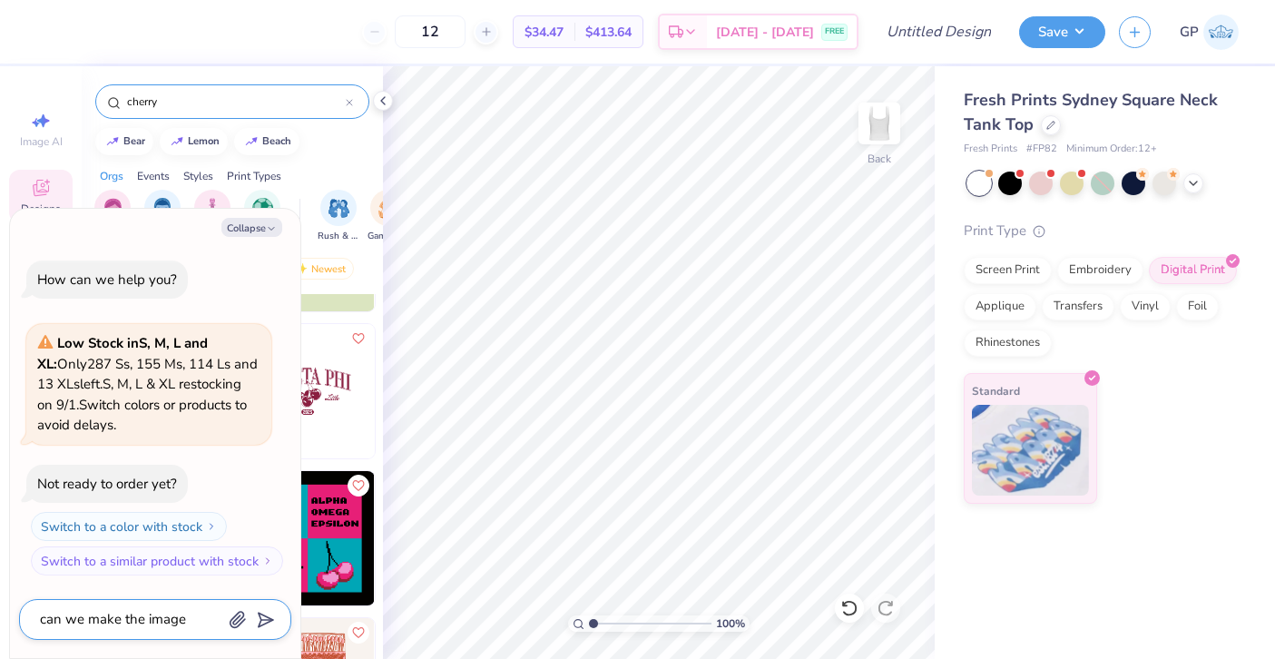
type textarea "x"
type textarea "can we make the image m"
type textarea "x"
type textarea "can we make the image mo"
type textarea "x"
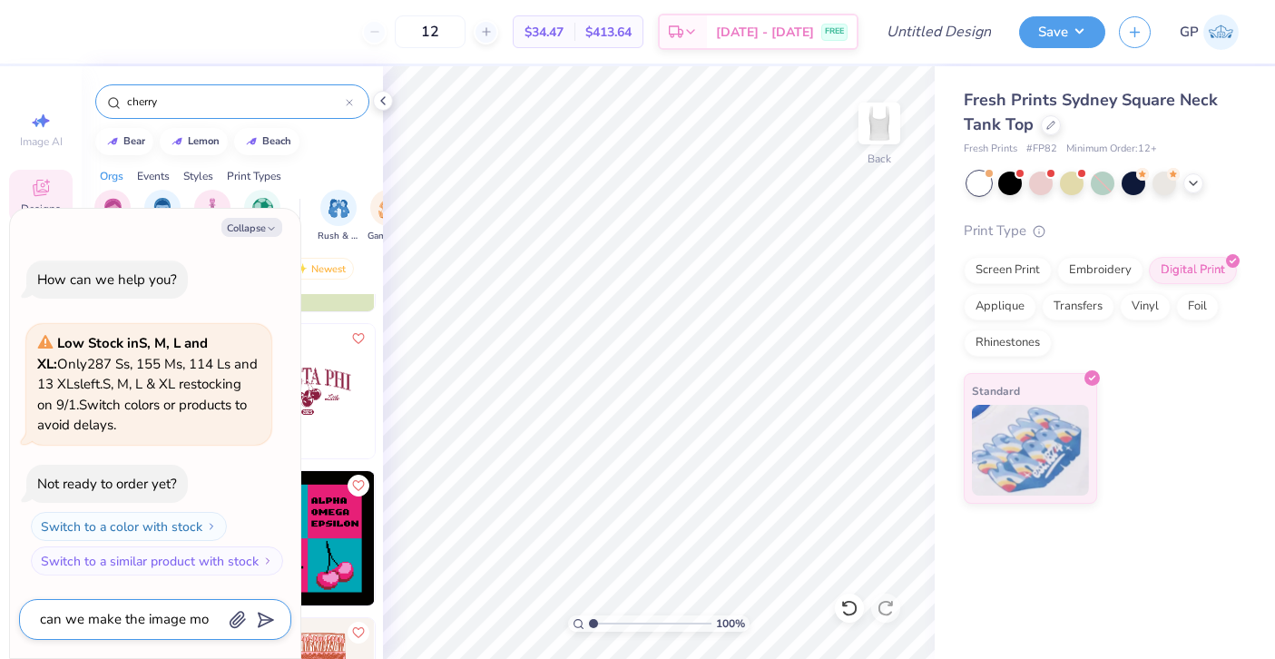
type textarea "can we make the image mor"
type textarea "x"
type textarea "can we make the image more"
type textarea "x"
type textarea "can we make the image more"
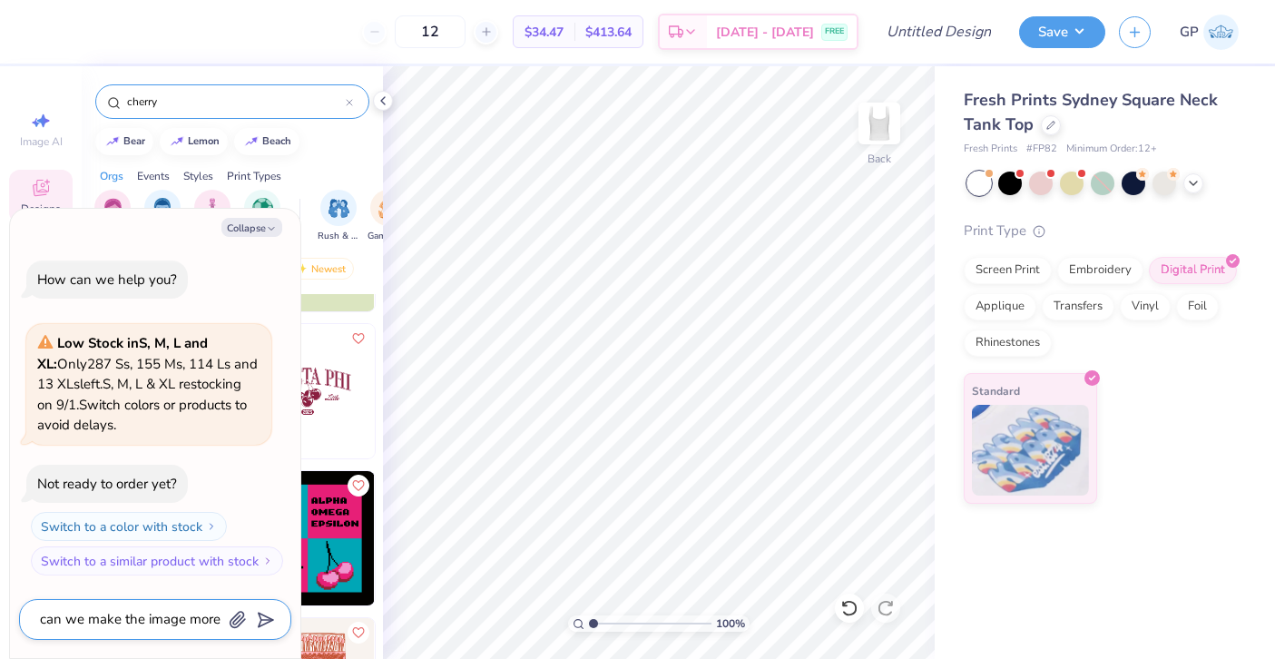
type textarea "x"
type textarea "can we make the image more c"
type textarea "x"
type textarea "can we make the image more cl"
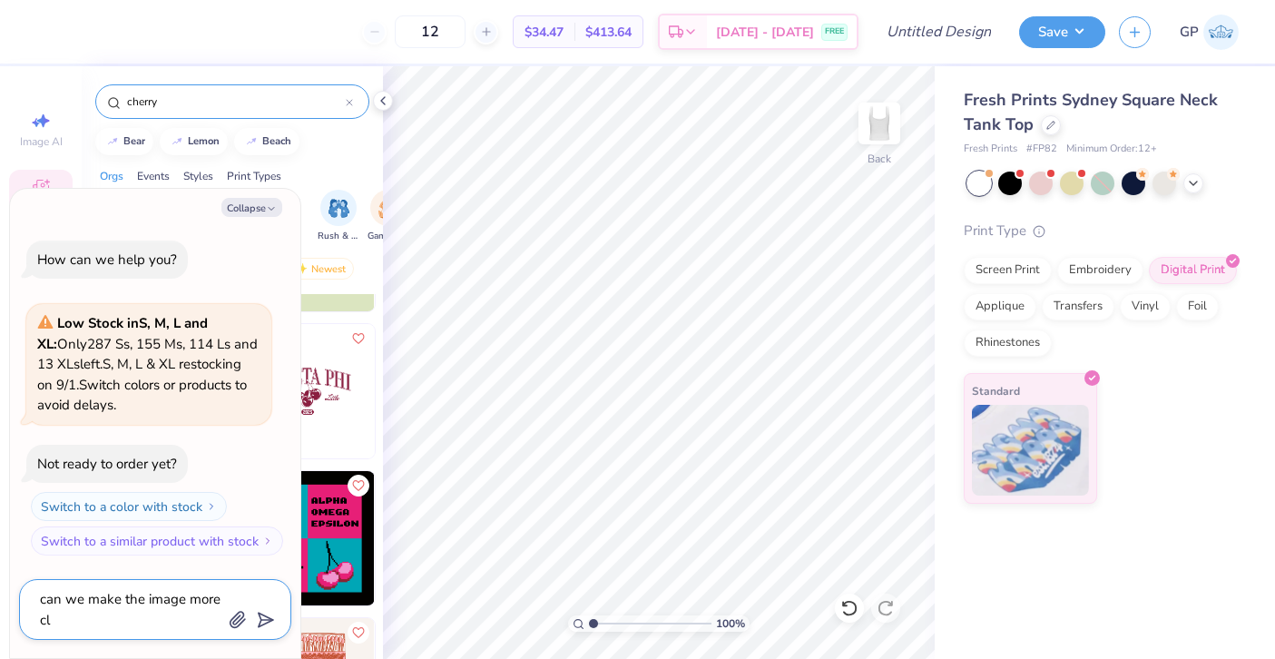
type textarea "x"
type textarea "can we make the image more cle"
type textarea "x"
type textarea "can we make the image more clea"
type textarea "x"
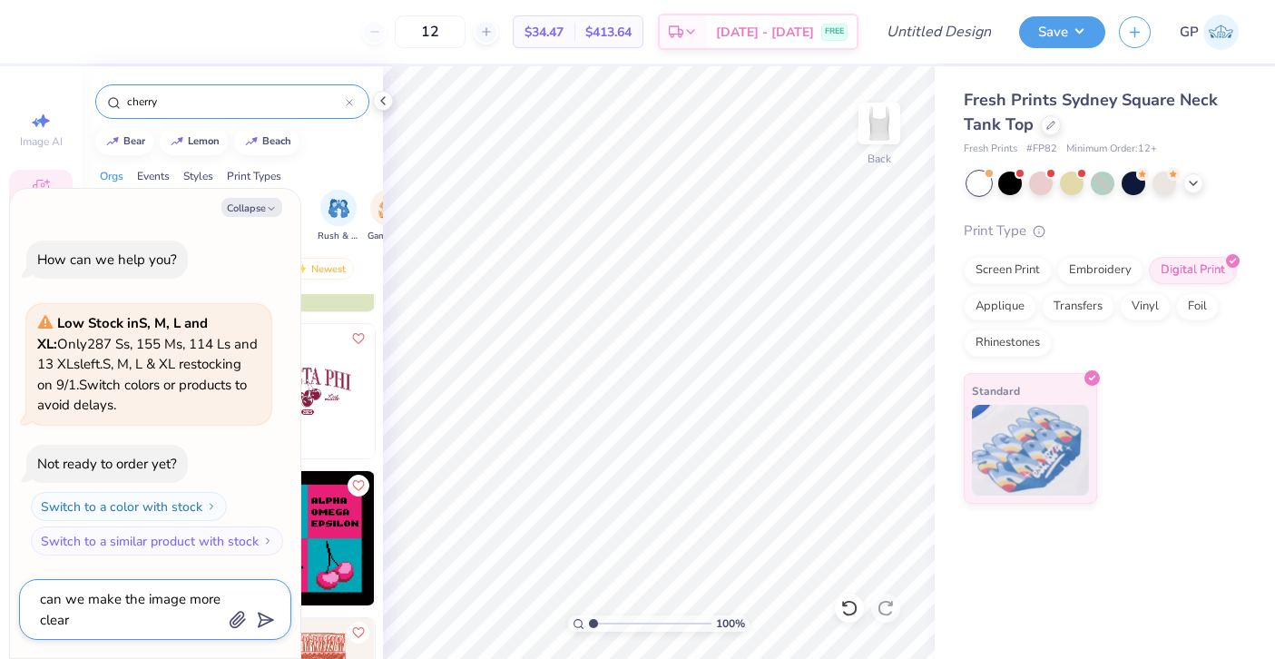
type textarea "can we make the image more clear"
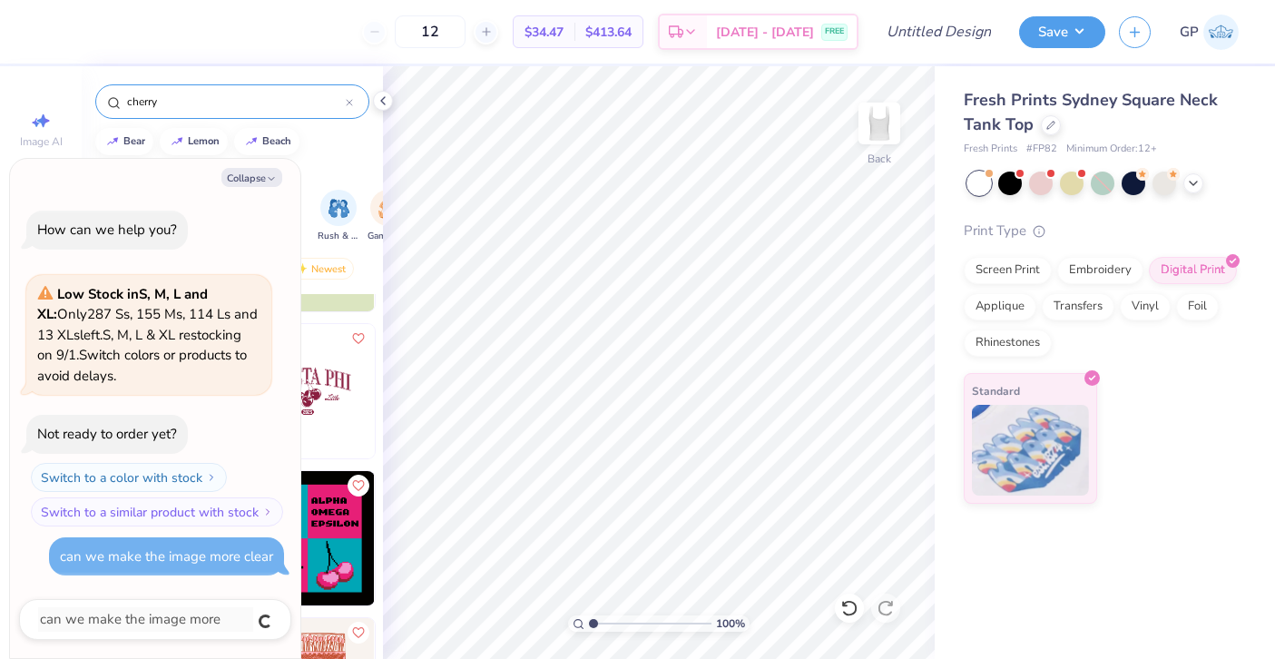
type textarea "x"
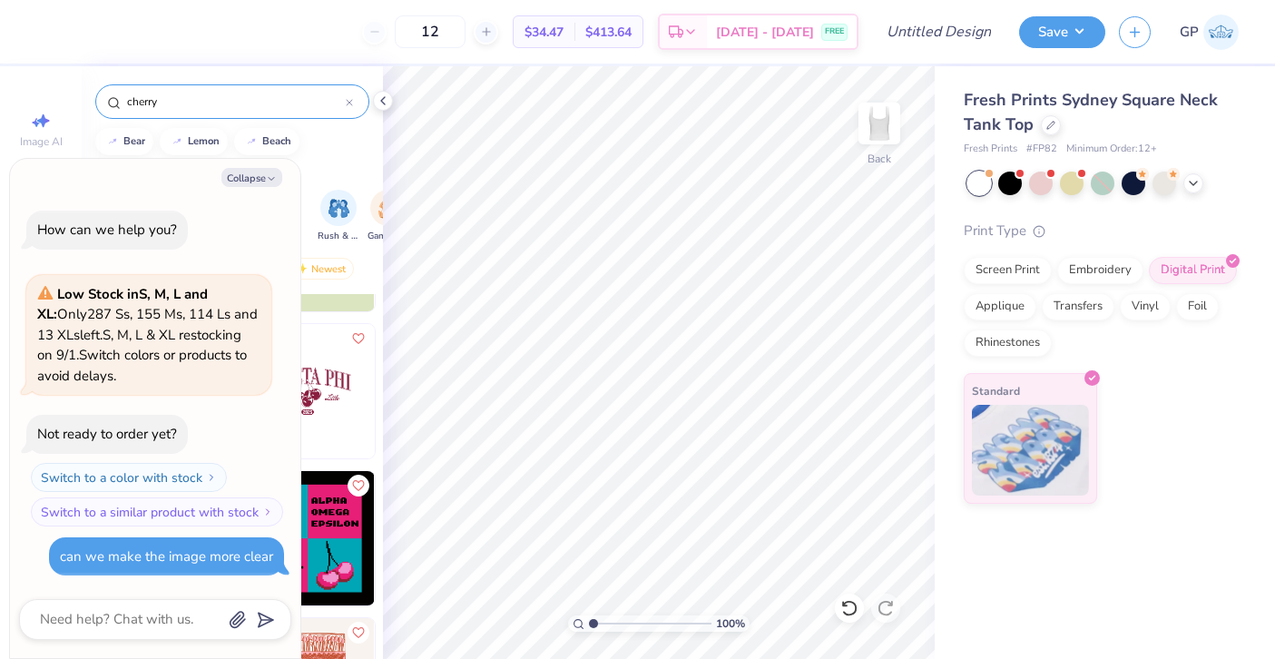
click at [349, 454] on img at bounding box center [307, 391] width 134 height 134
click at [840, 603] on icon at bounding box center [849, 608] width 18 height 18
click at [237, 181] on button "Collapse" at bounding box center [251, 177] width 61 height 19
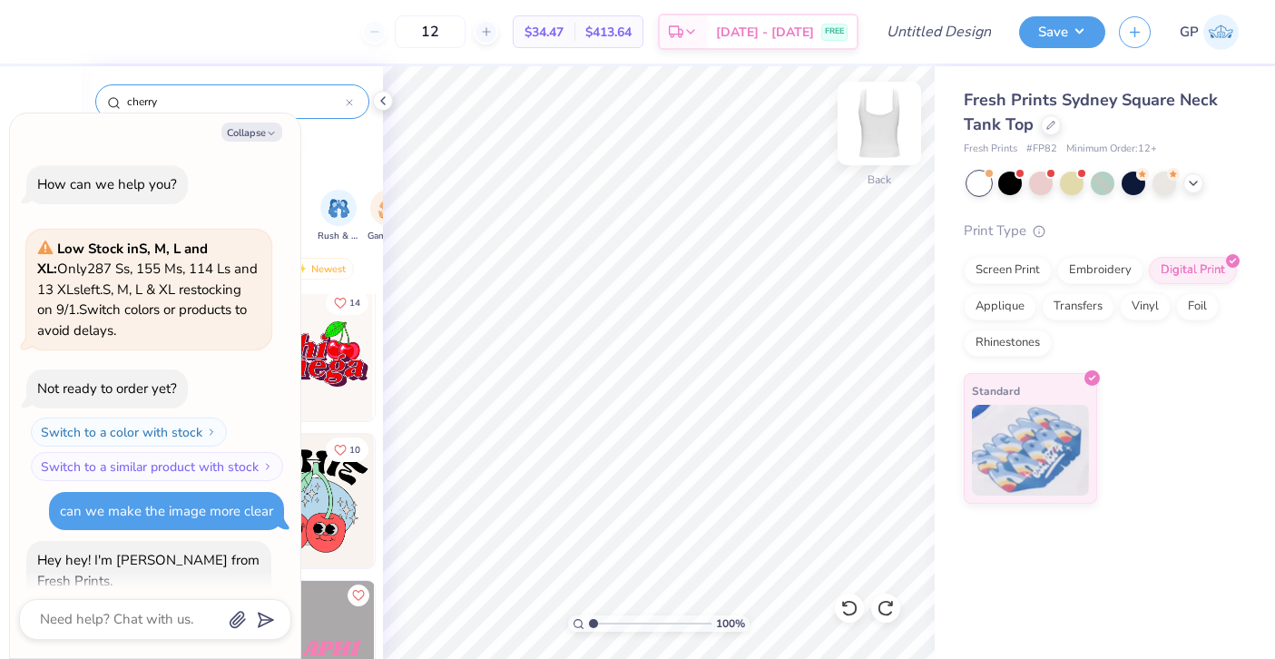
scroll to position [40, 0]
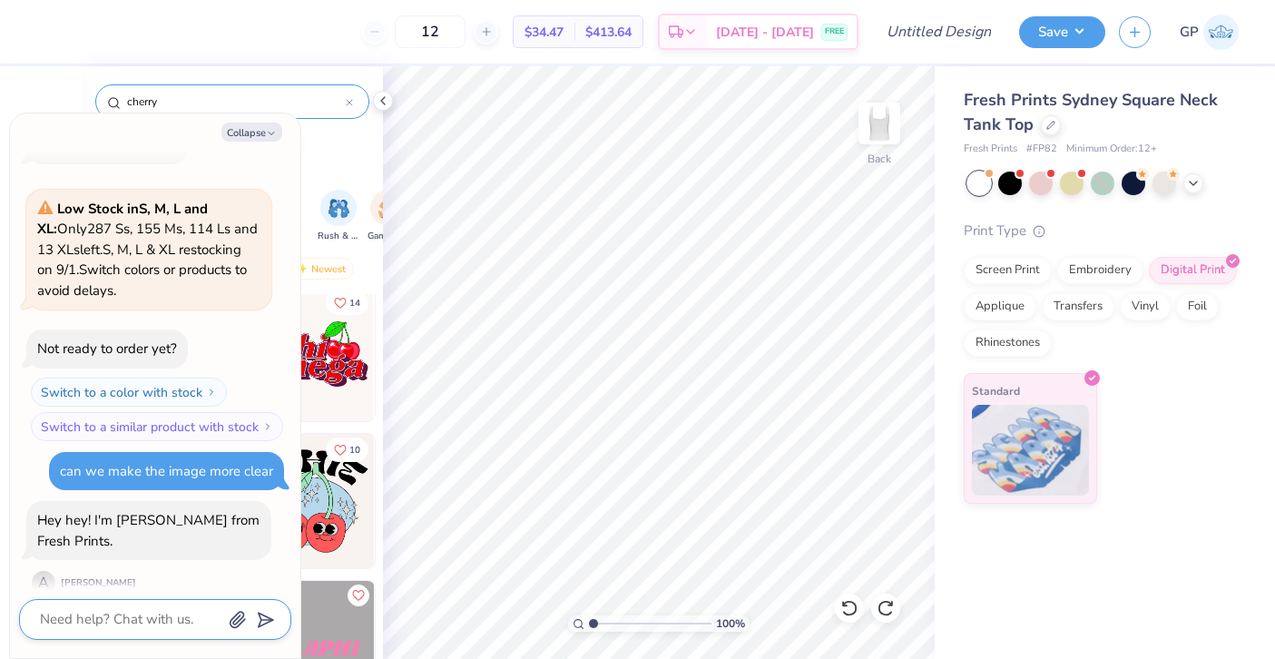
click at [149, 625] on textarea at bounding box center [130, 619] width 184 height 25
type textarea "x"
type textarea "h"
type textarea "x"
type textarea "hi"
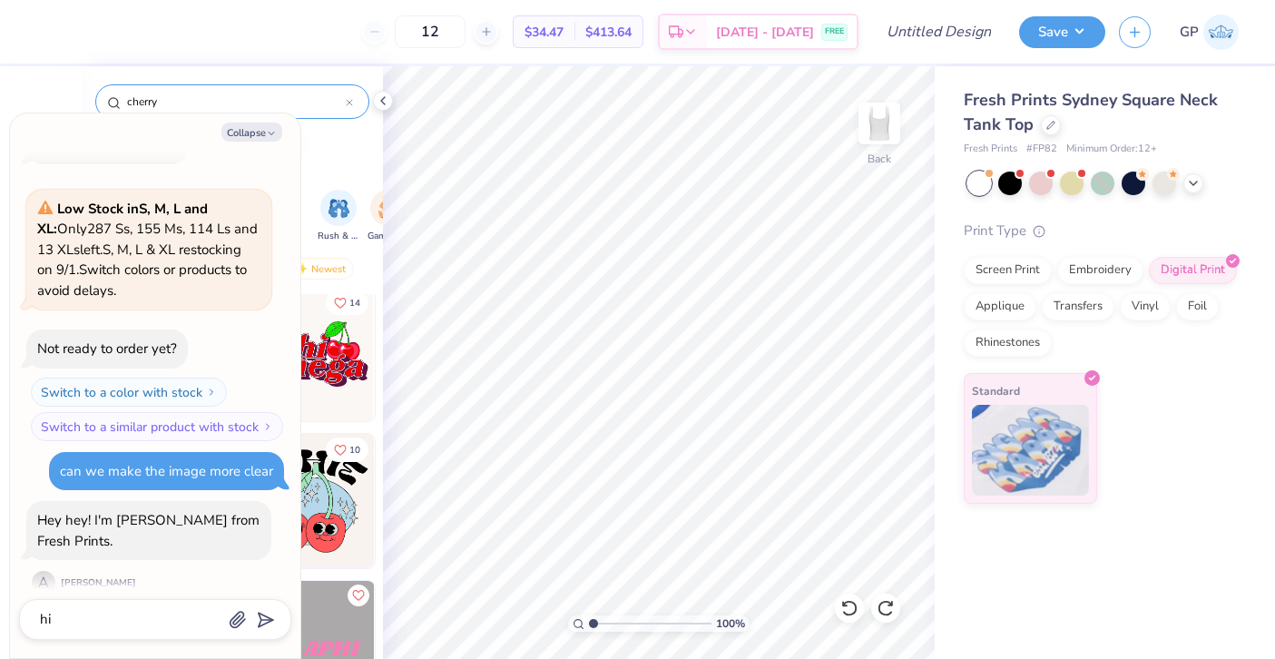
scroll to position [90, 0]
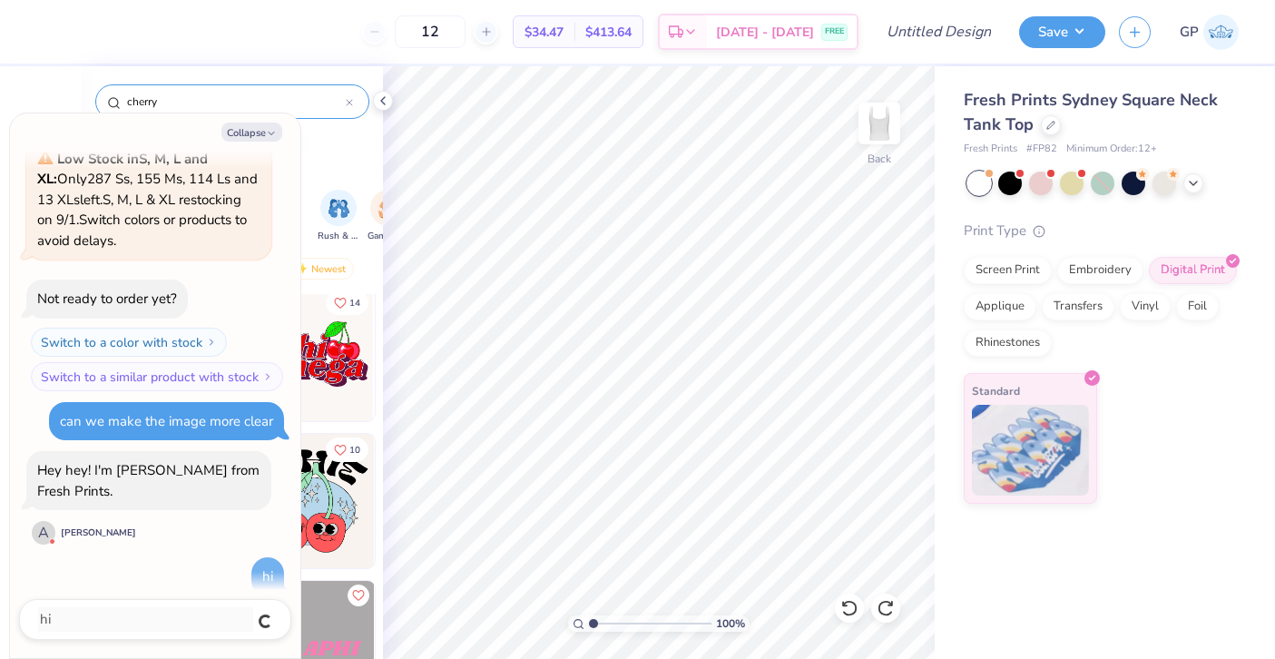
type textarea "x"
click at [89, 613] on textarea at bounding box center [130, 619] width 184 height 25
type textarea "x"
type textarea "c"
type textarea "x"
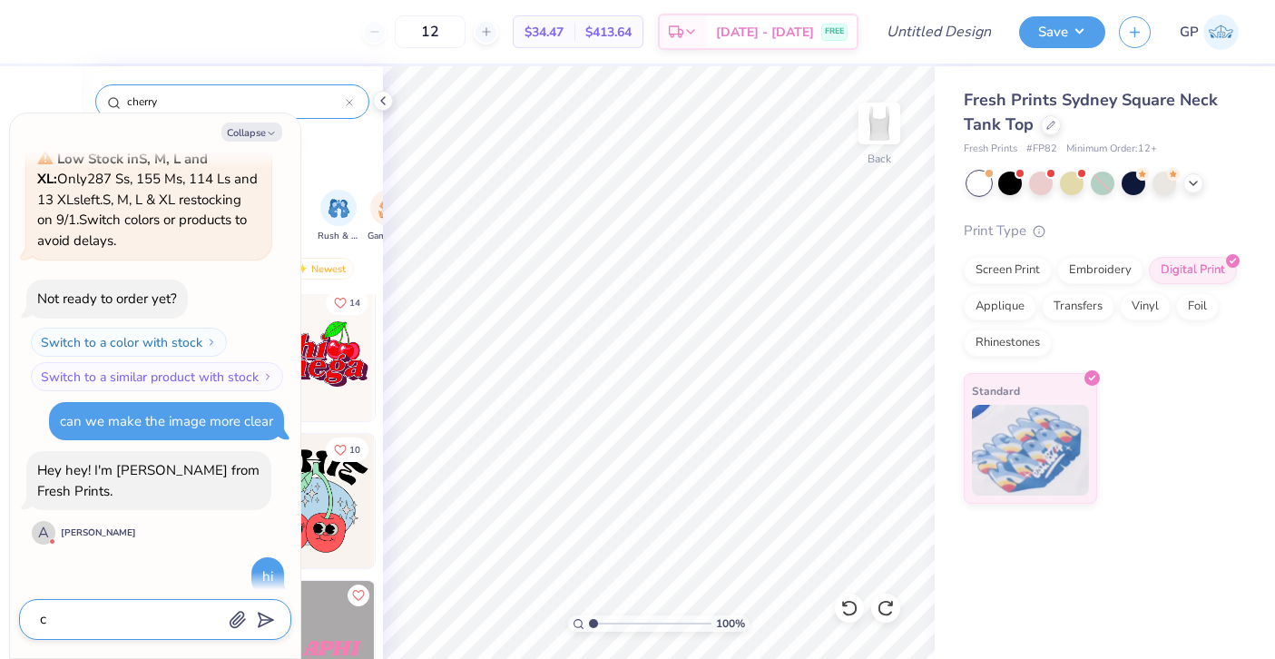
type textarea "ca"
type textarea "x"
type textarea "can"
type textarea "x"
type textarea "can"
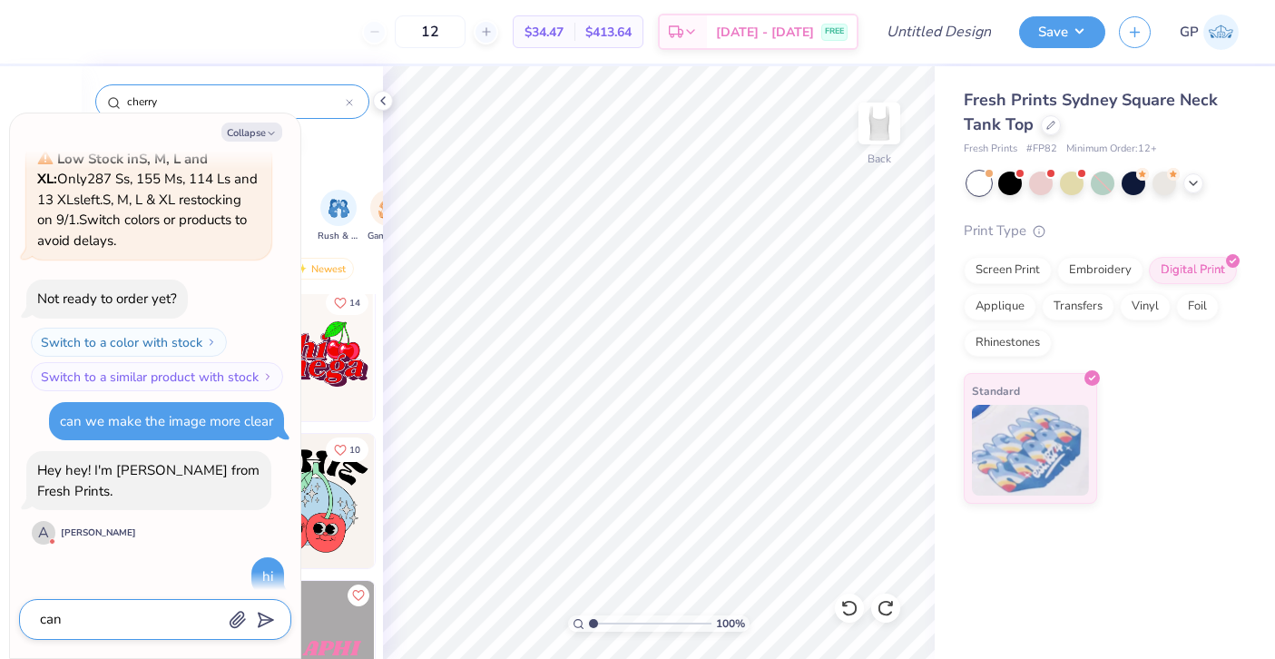
type textarea "x"
type textarea "can w"
type textarea "x"
type textarea "can we"
type textarea "x"
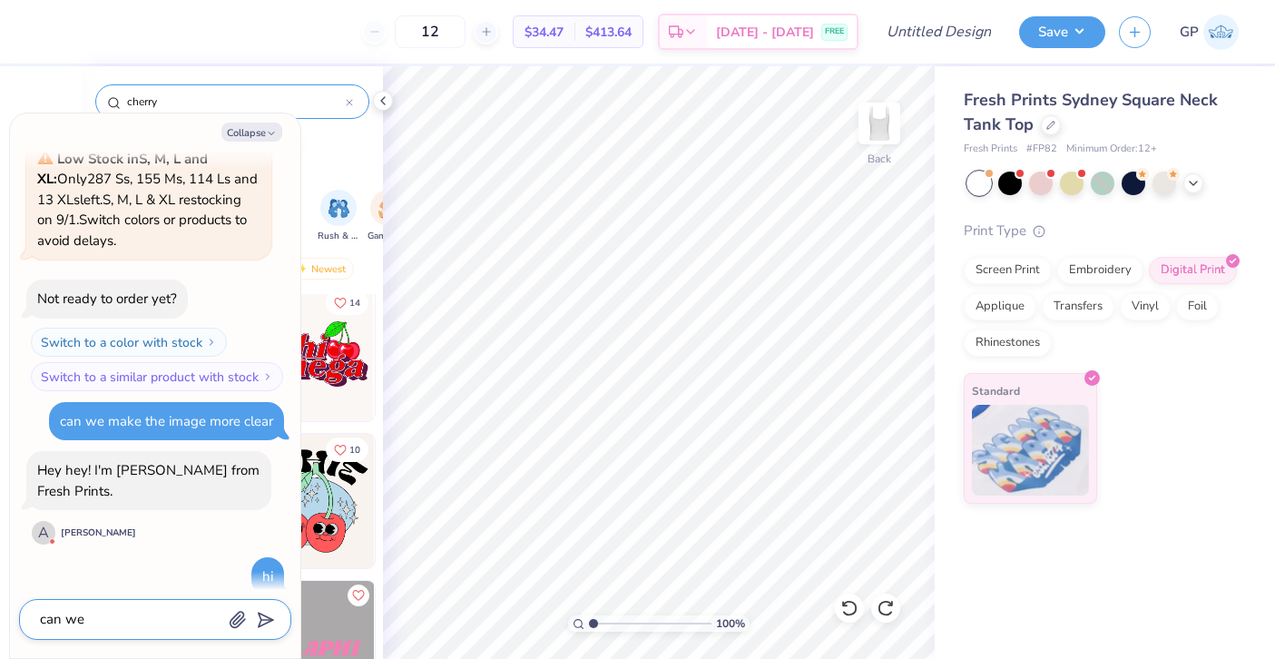
type textarea "can we"
type textarea "x"
type textarea "can we m"
type textarea "x"
type textarea "can we ma"
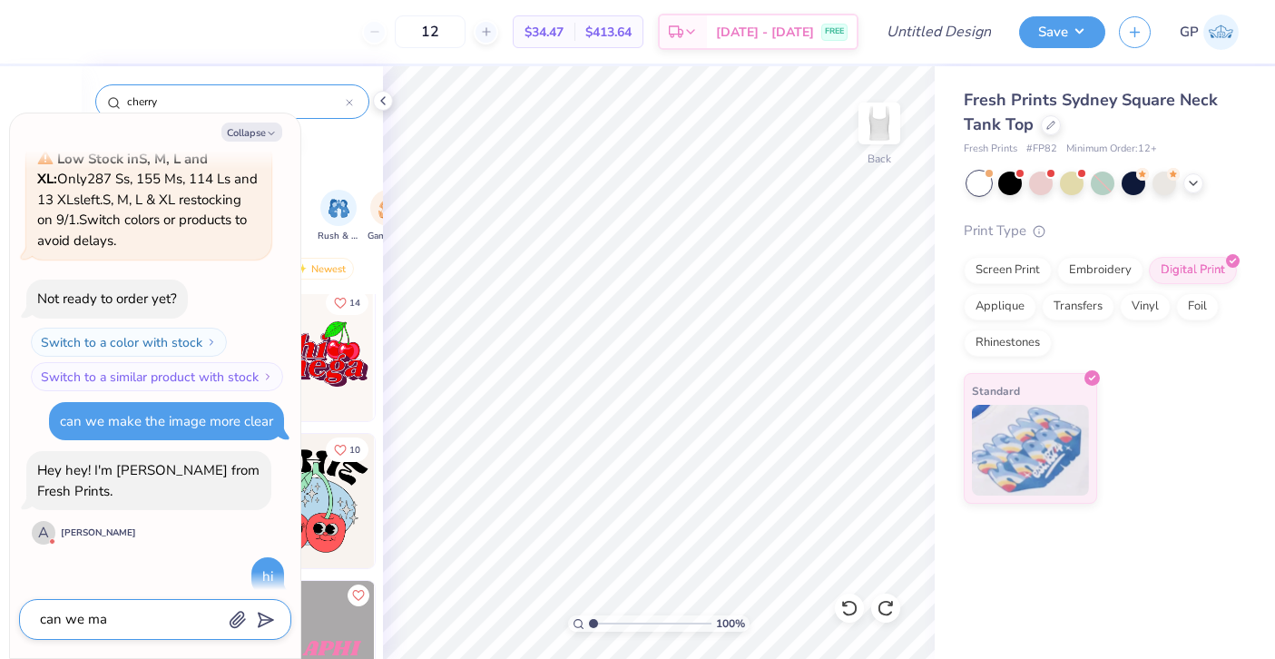
type textarea "x"
type textarea "can we mak"
type textarea "x"
type textarea "can we make"
type textarea "x"
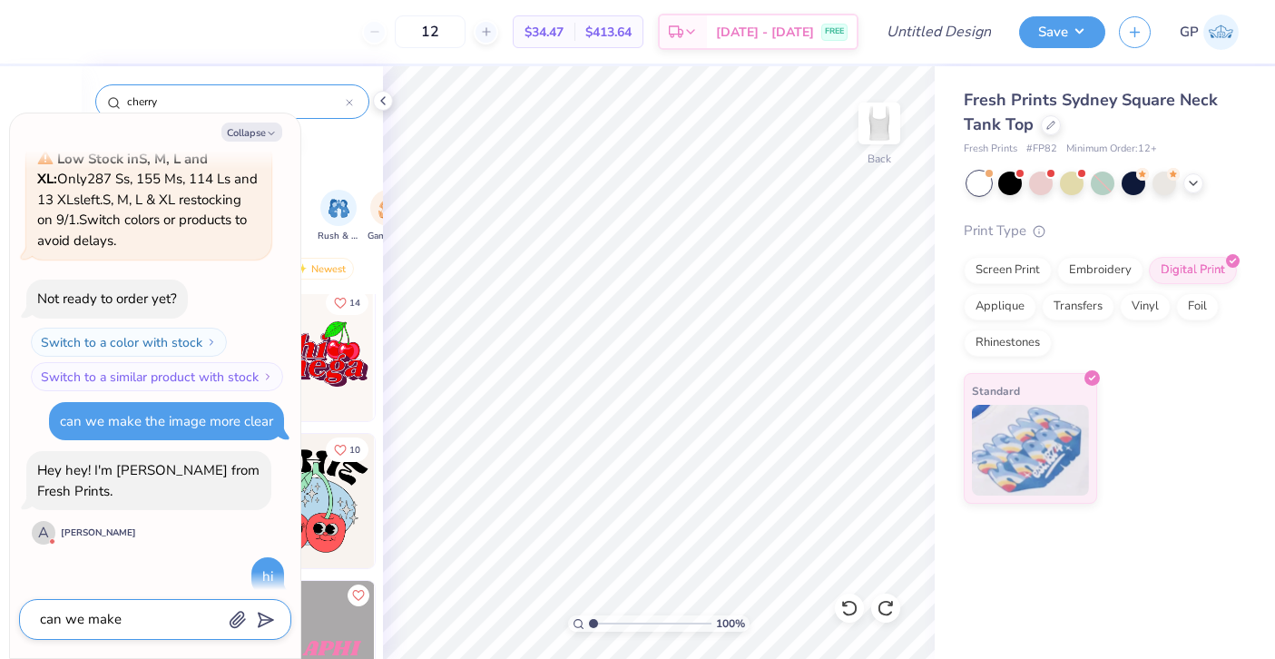
type textarea "can we make"
type textarea "x"
type textarea "can we make t"
type textarea "x"
type textarea "can we make th"
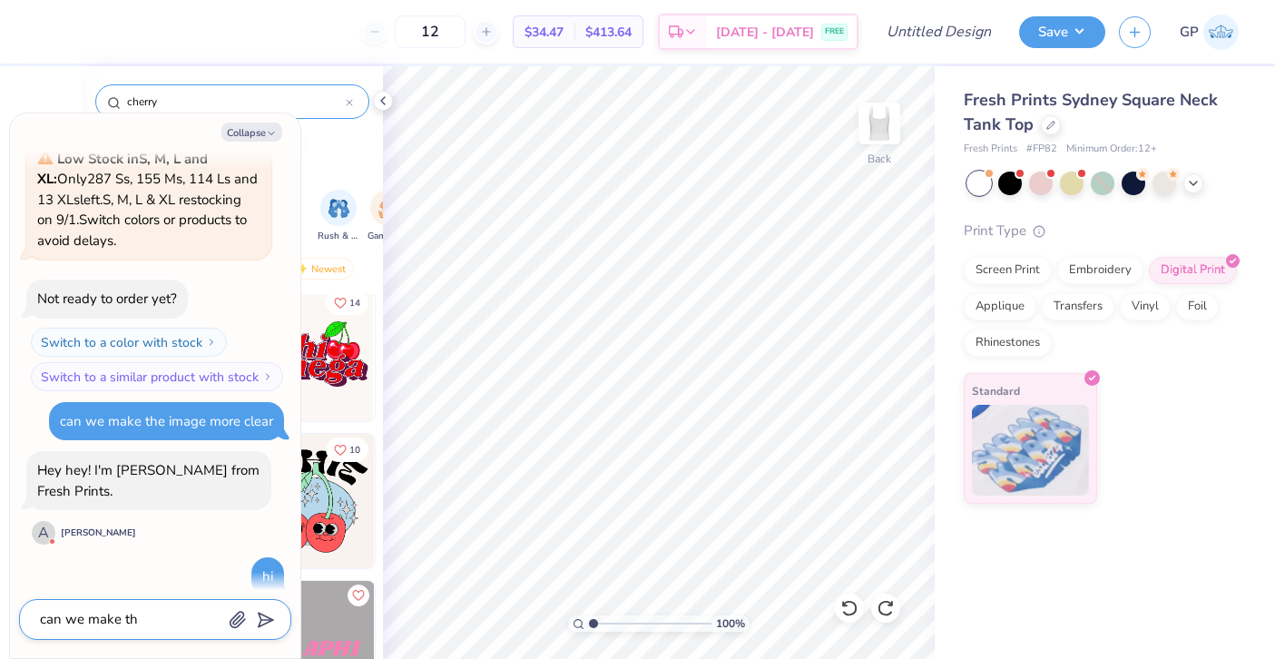
type textarea "x"
type textarea "can we make th"
type textarea "x"
type textarea "can we make th e"
type textarea "x"
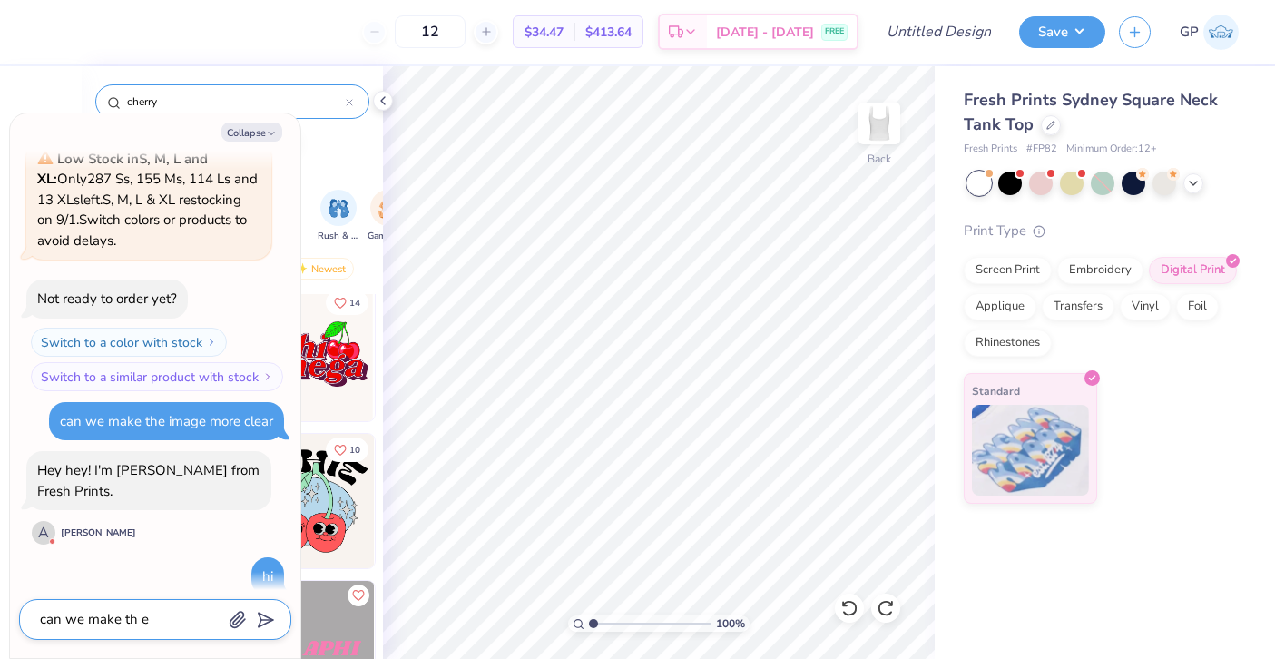
type textarea "can we make th"
type textarea "x"
type textarea "can we make th"
type textarea "x"
type textarea "can we make the"
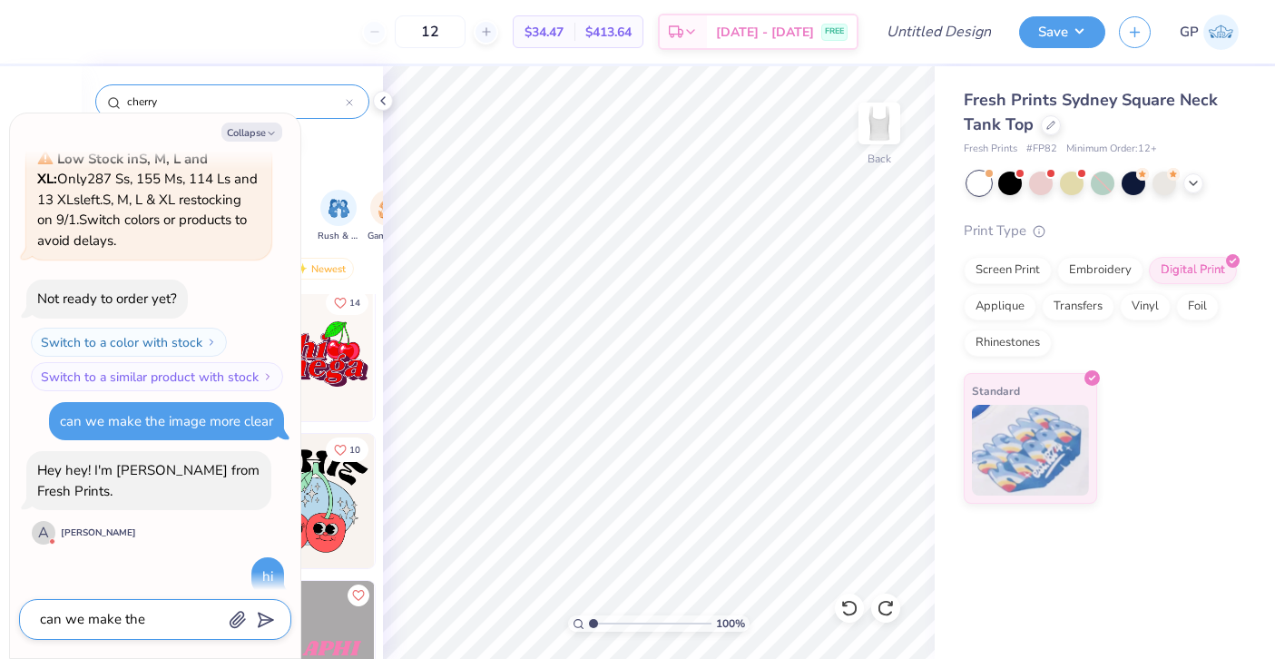
type textarea "x"
type textarea "can we make the"
type textarea "x"
type textarea "can we make the i"
type textarea "x"
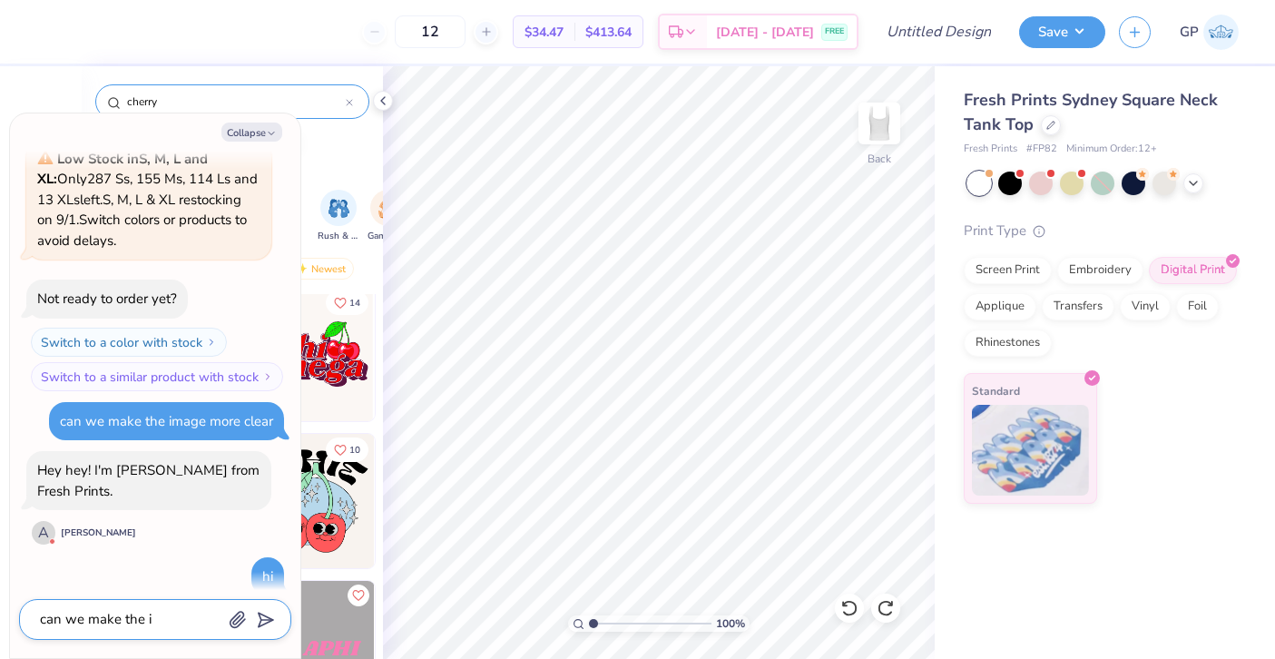
type textarea "can we make the im"
type textarea "x"
type textarea "can we make the ima"
type textarea "x"
type textarea "can we make the imag"
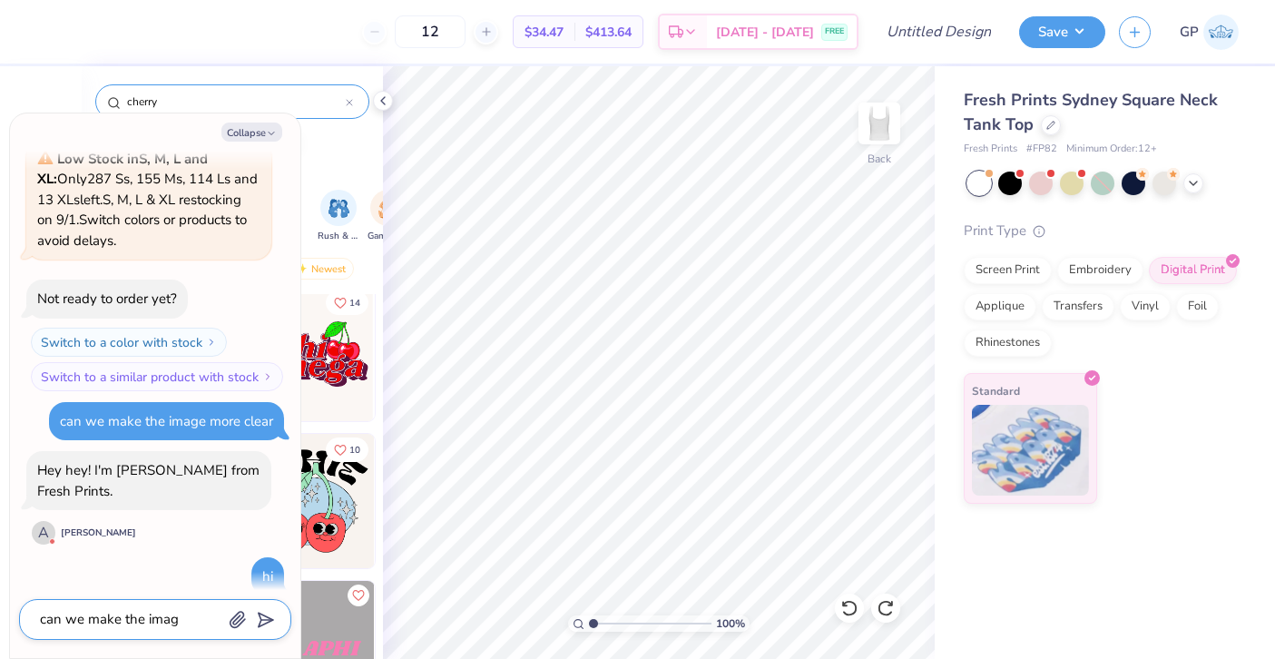
type textarea "x"
type textarea "can we make the image"
type textarea "x"
type textarea "can we make the image"
type textarea "x"
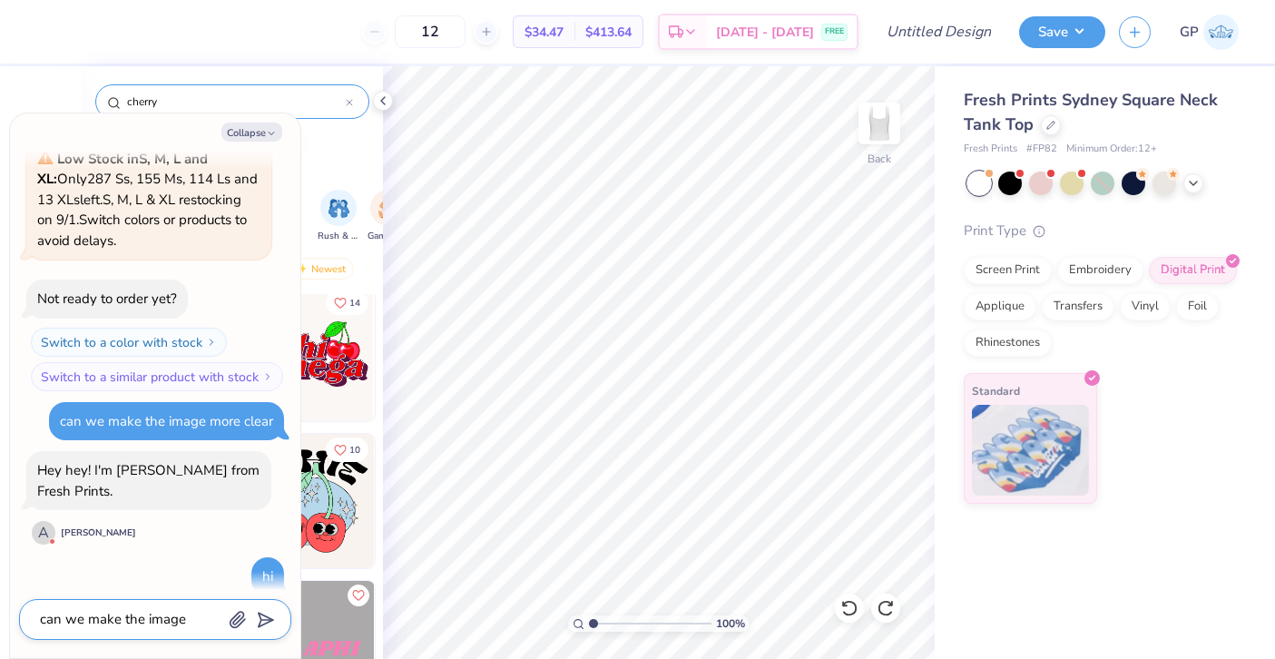
type textarea "can we make the image m"
type textarea "x"
type textarea "can we make the image mo"
type textarea "x"
type textarea "can we make the image mor"
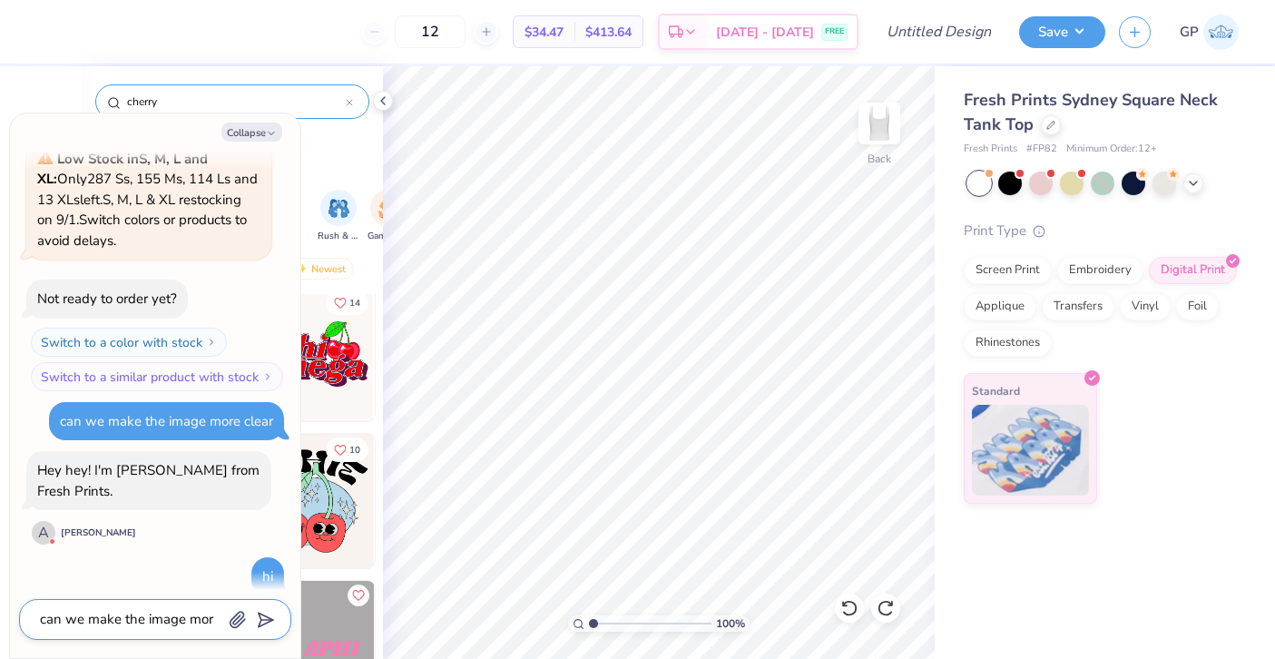
type textarea "x"
type textarea "can we make the image more"
type textarea "x"
type textarea "can we make the image more c"
type textarea "x"
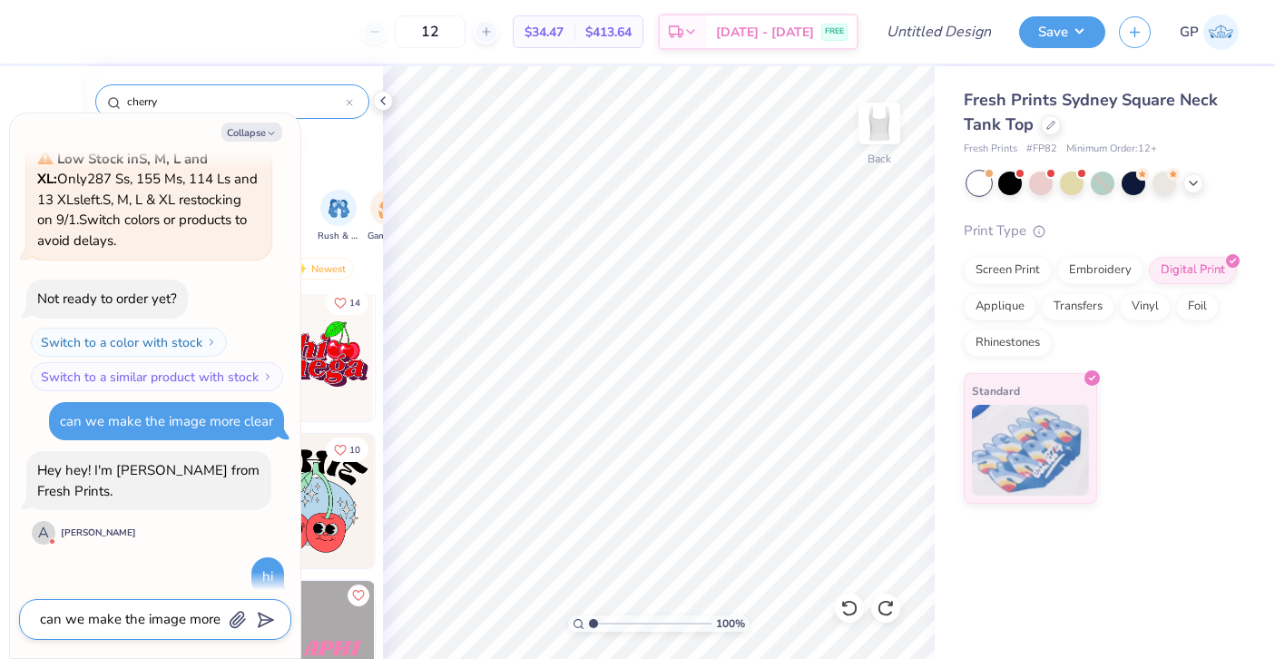
type textarea "can we make the image more cl"
type textarea "x"
type textarea "can we make the image more cle"
type textarea "x"
type textarea "can we make the image more clea"
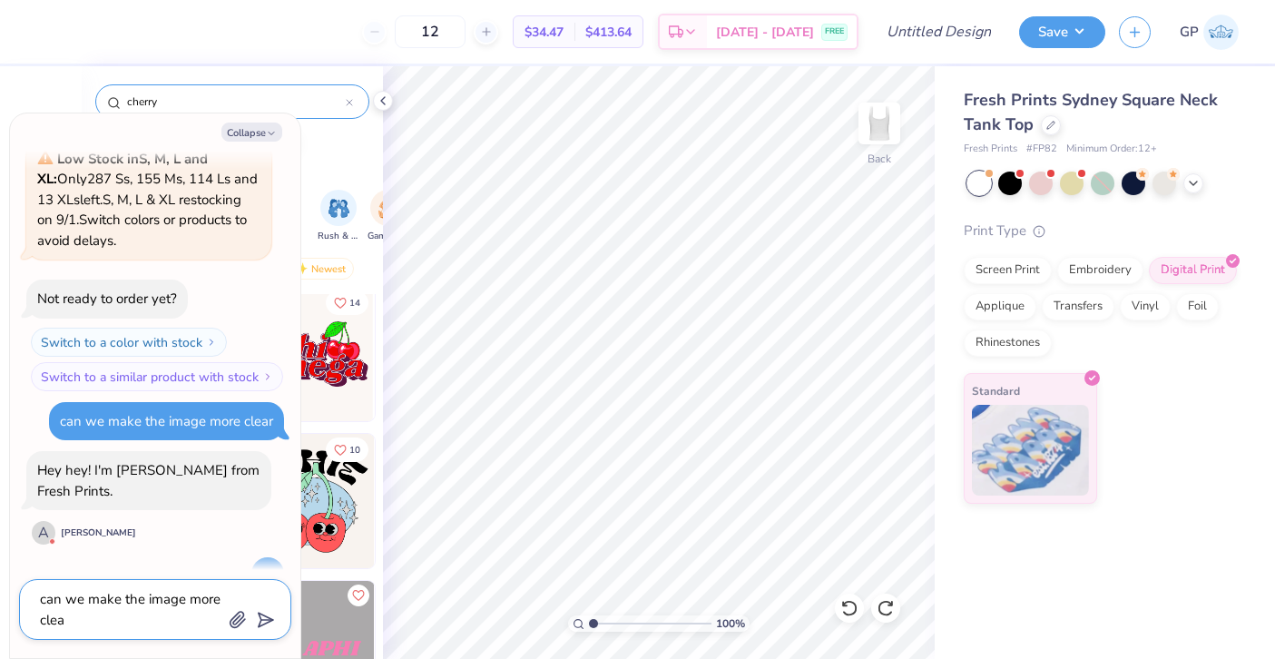
type textarea "x"
type textarea "can we make the image more clear"
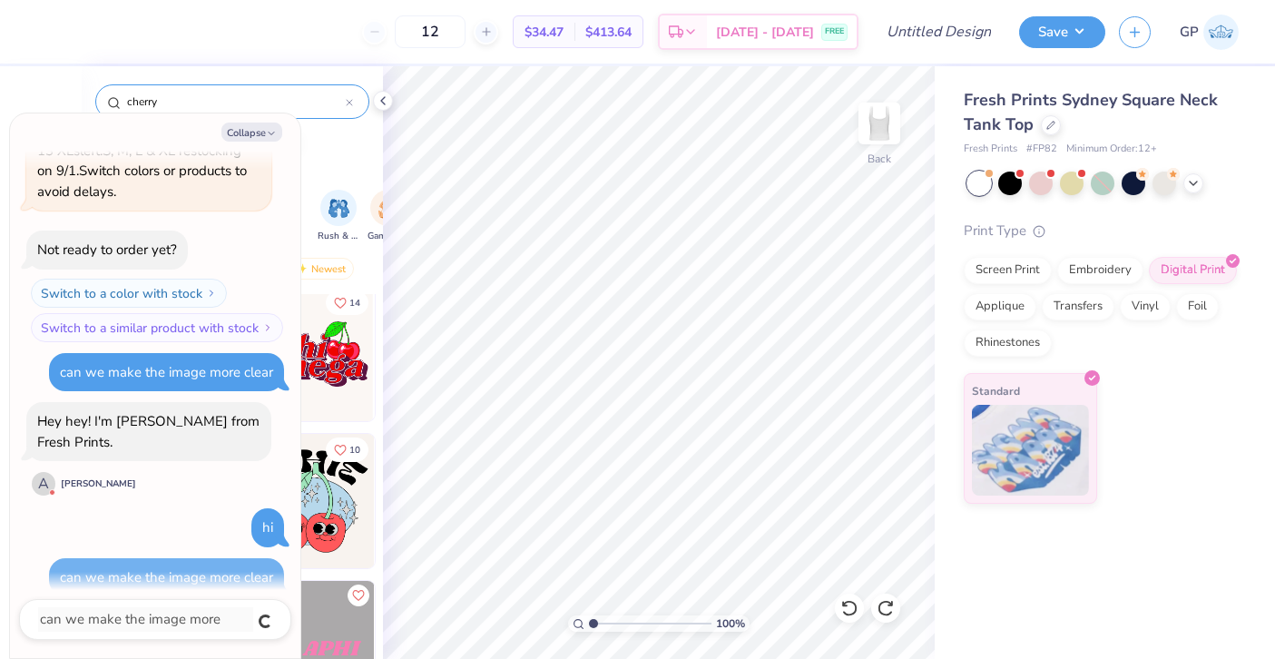
type textarea "x"
click at [240, 130] on button "Collapse" at bounding box center [251, 132] width 61 height 19
type textarea "x"
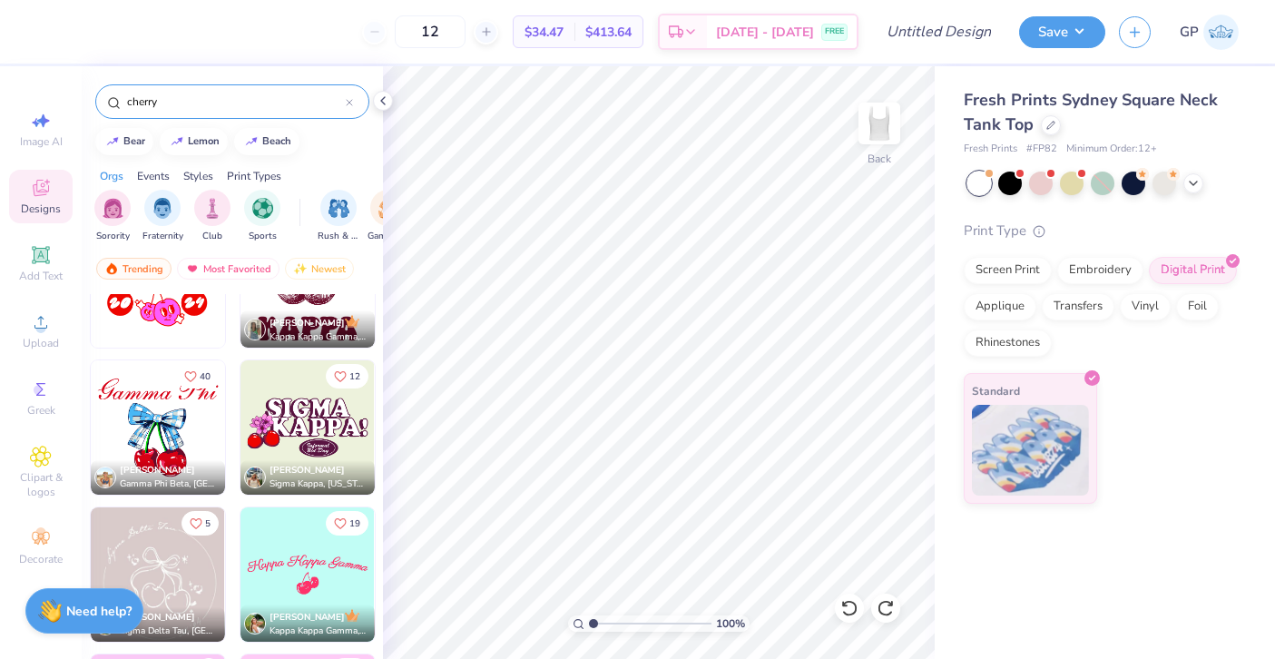
scroll to position [2595, 0]
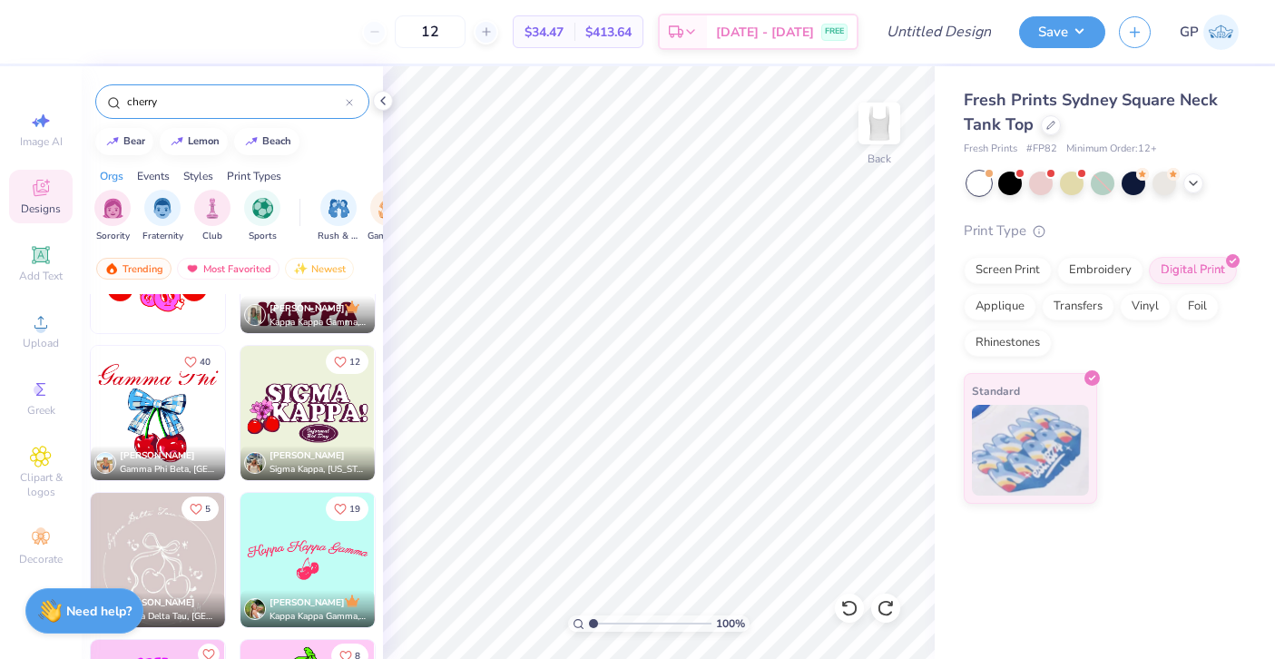
click at [154, 421] on img at bounding box center [158, 413] width 134 height 134
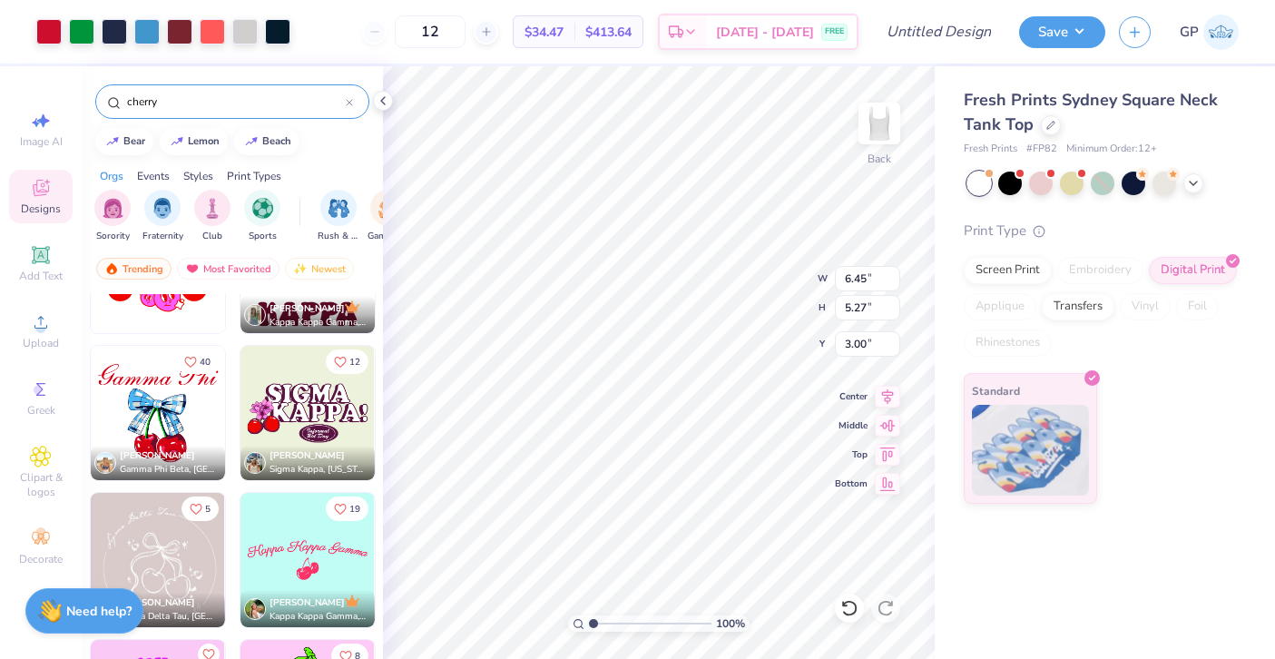
type input "6.50"
